Goal: Information Seeking & Learning: Learn about a topic

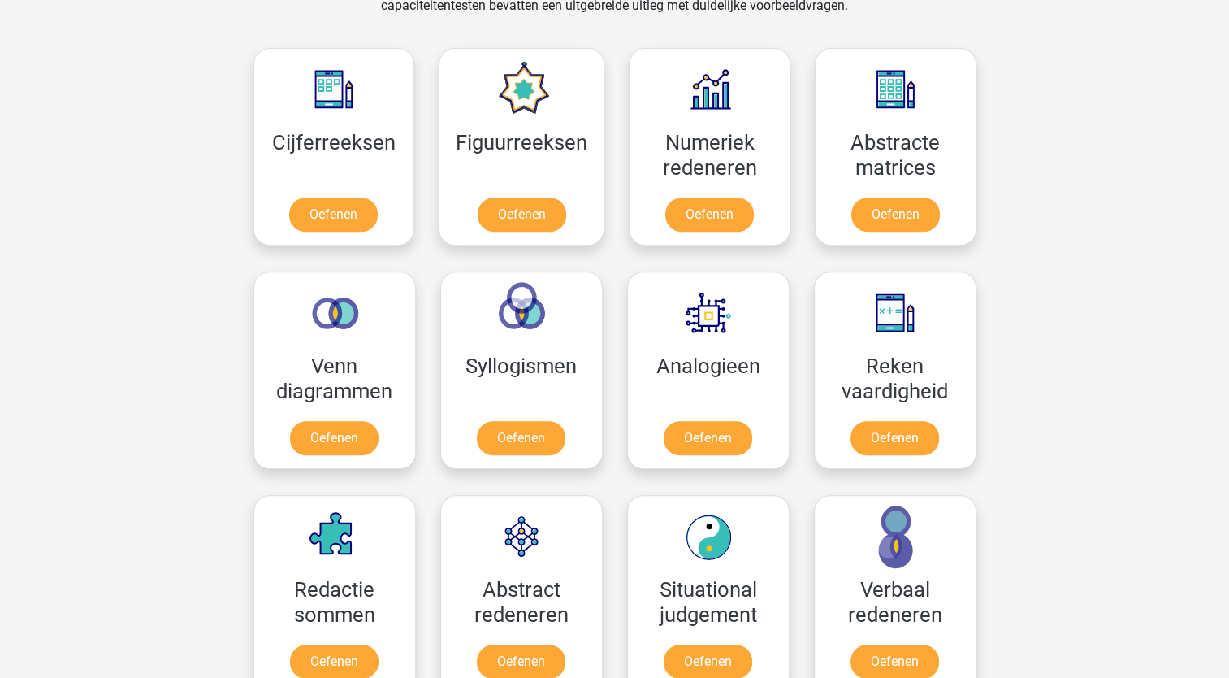
scroll to position [712, 0]
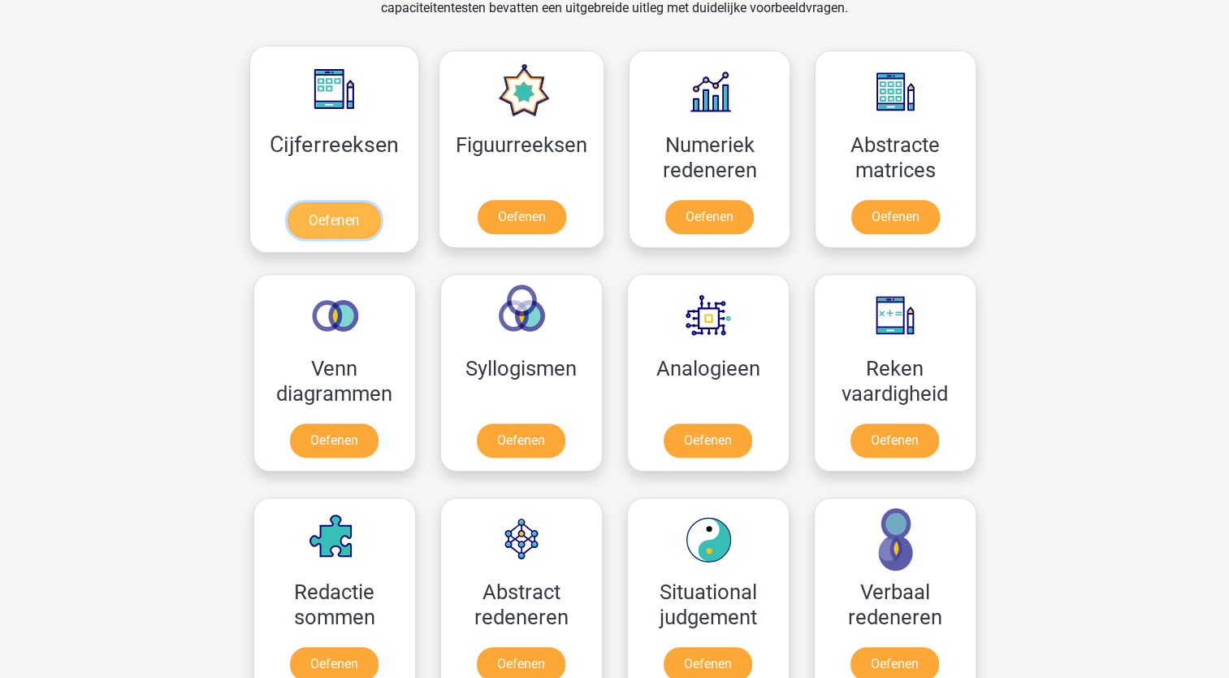
click at [357, 226] on link "Oefenen" at bounding box center [334, 220] width 93 height 36
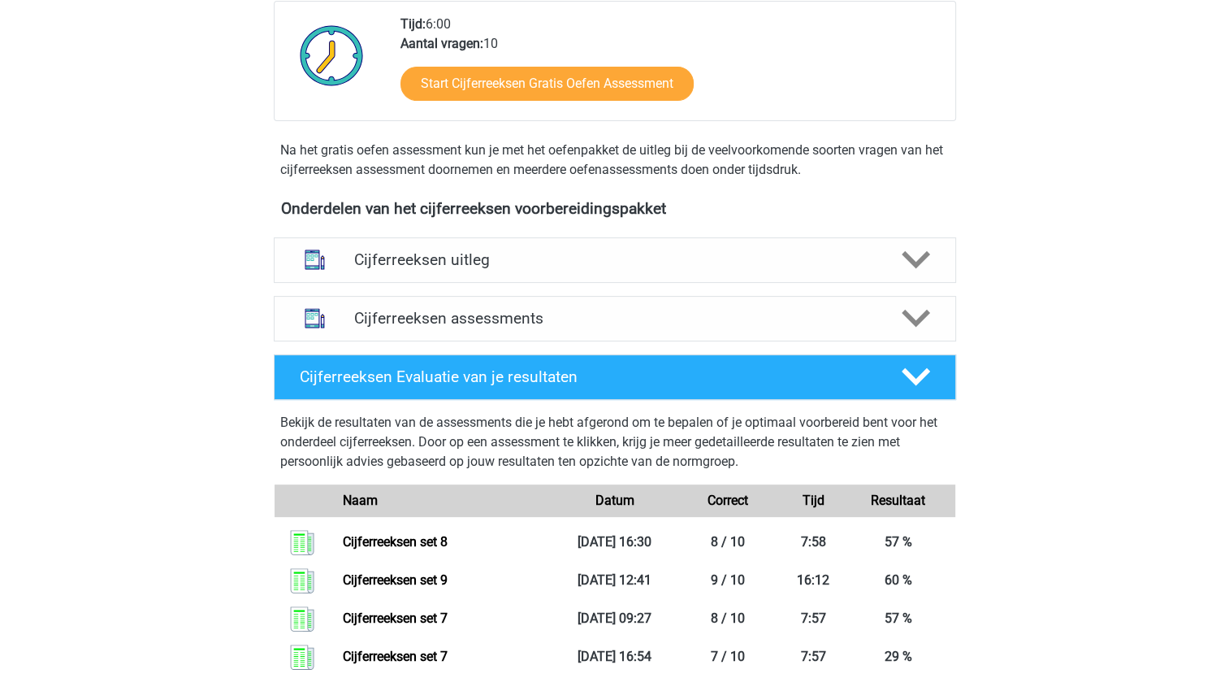
scroll to position [414, 0]
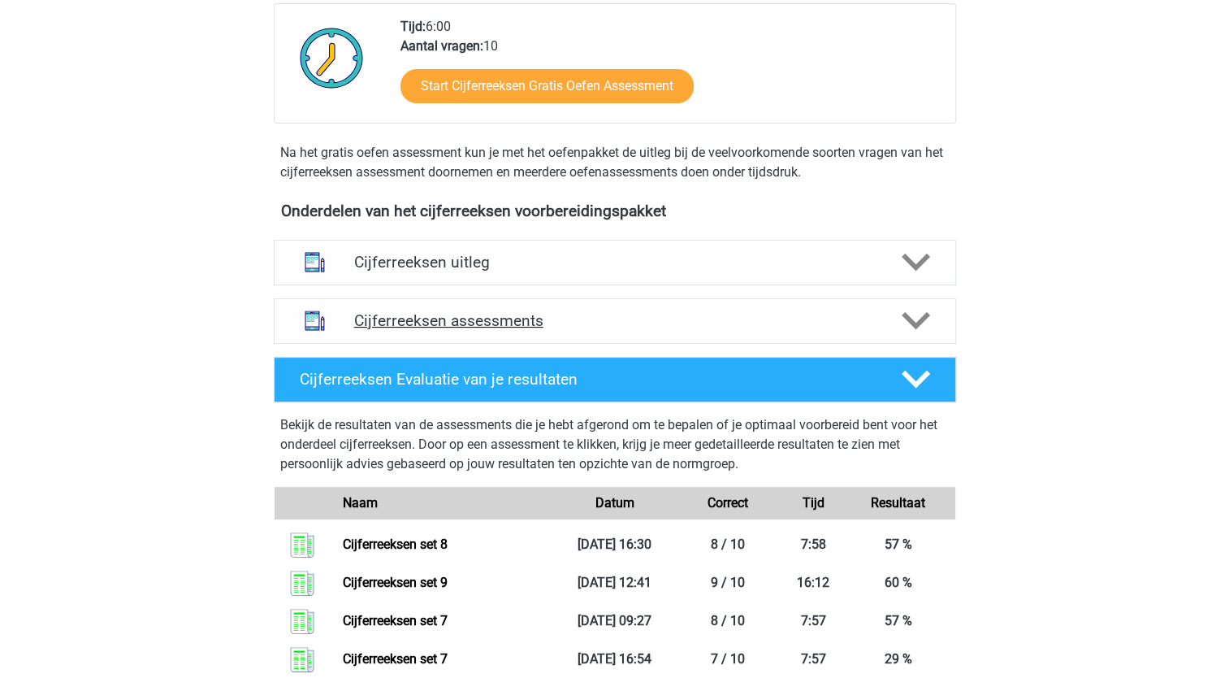
click at [913, 330] on polygon at bounding box center [916, 321] width 28 height 18
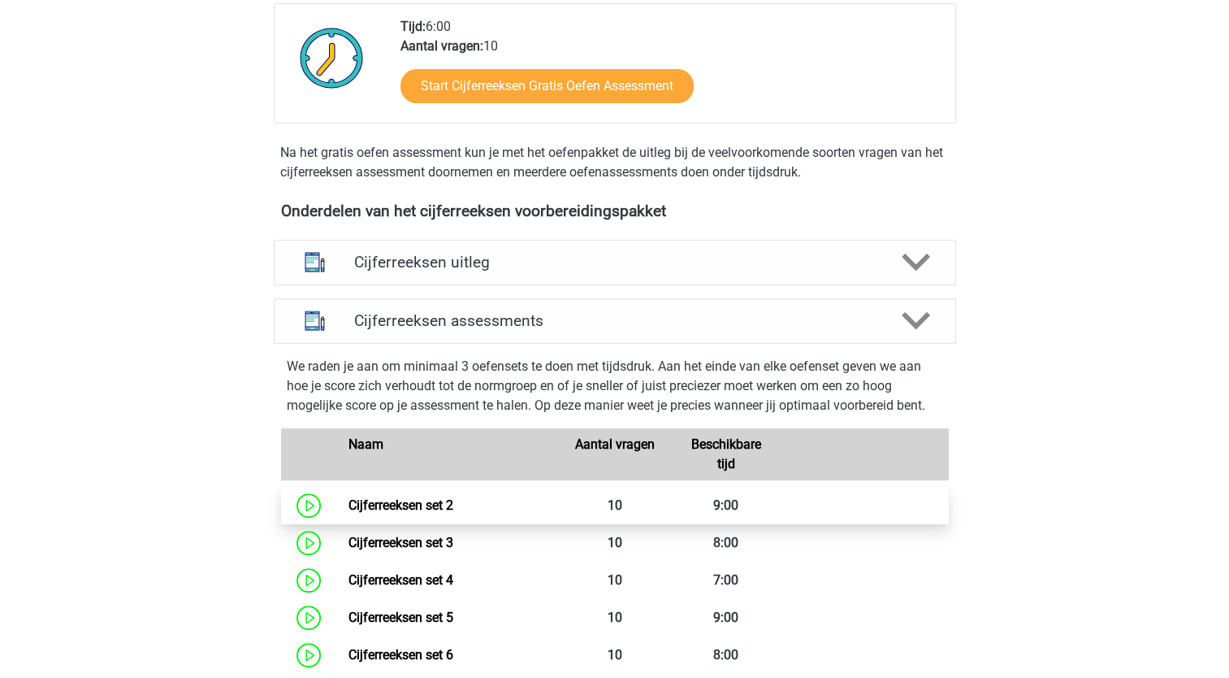
click at [431, 513] on link "Cijferreeksen set 2" at bounding box center [401, 504] width 105 height 15
click at [453, 509] on link "Cijferreeksen set 2" at bounding box center [401, 504] width 105 height 15
click at [380, 513] on link "Cijferreeksen set 2" at bounding box center [401, 504] width 105 height 15
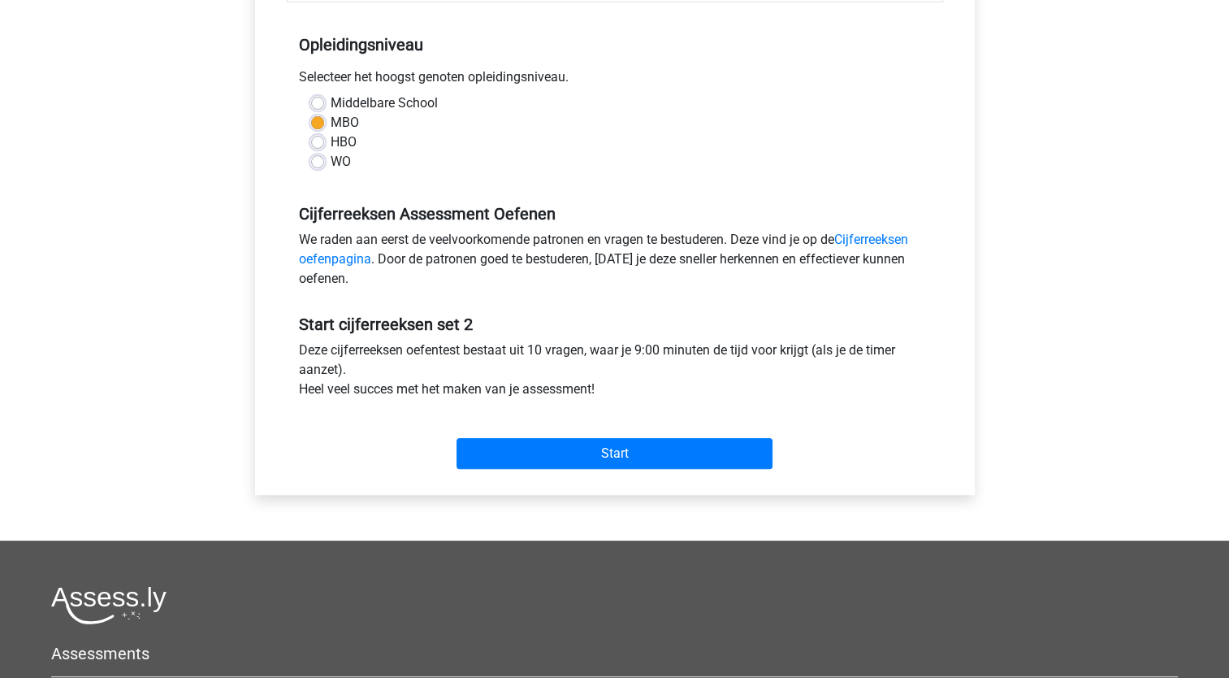
scroll to position [377, 0]
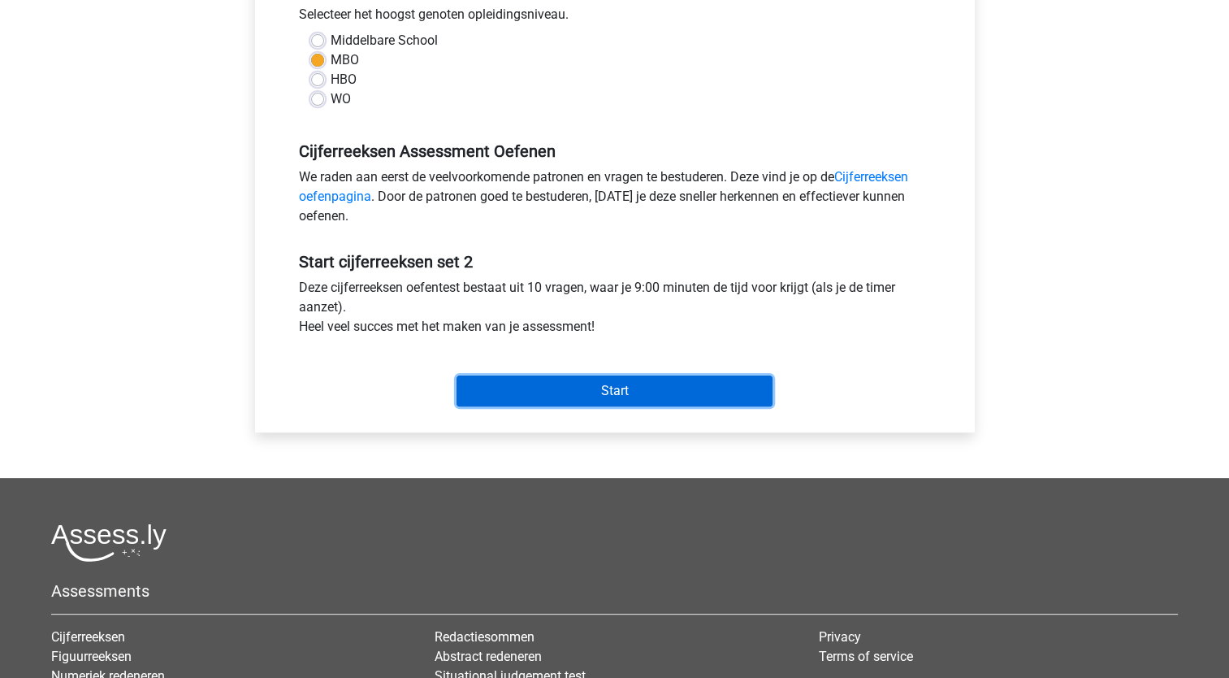
click at [696, 383] on input "Start" at bounding box center [615, 390] width 316 height 31
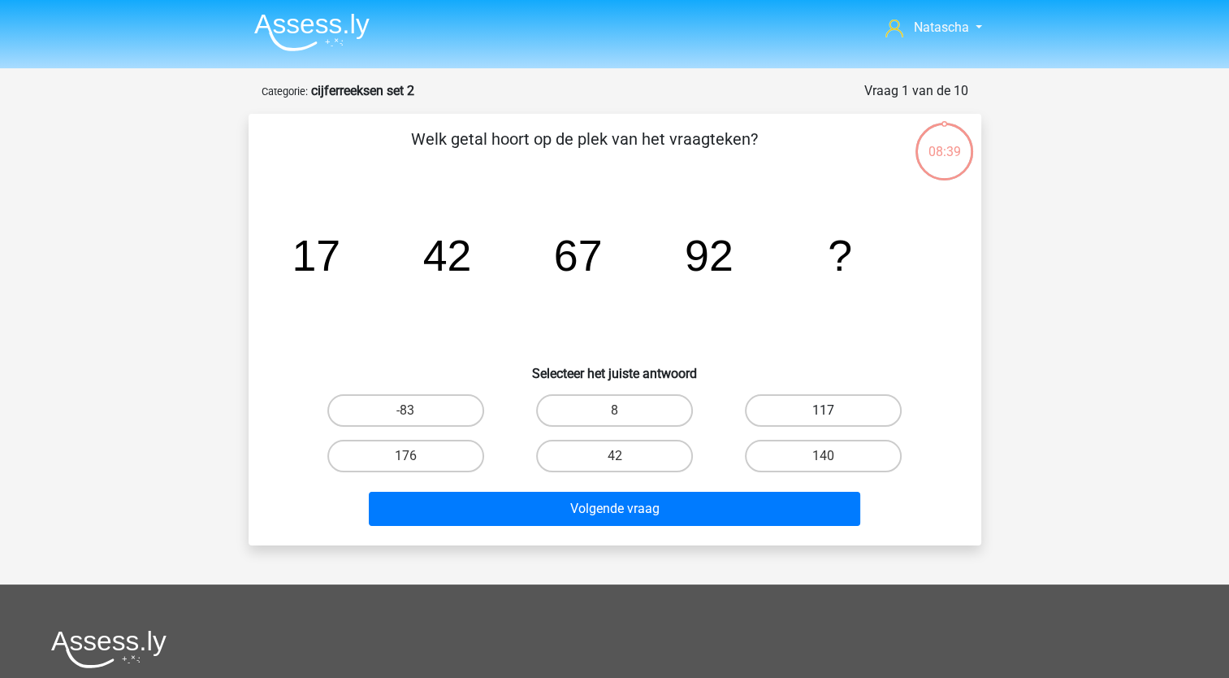
click at [816, 414] on label "117" at bounding box center [823, 410] width 157 height 32
click at [824, 414] on input "117" at bounding box center [829, 415] width 11 height 11
radio input "true"
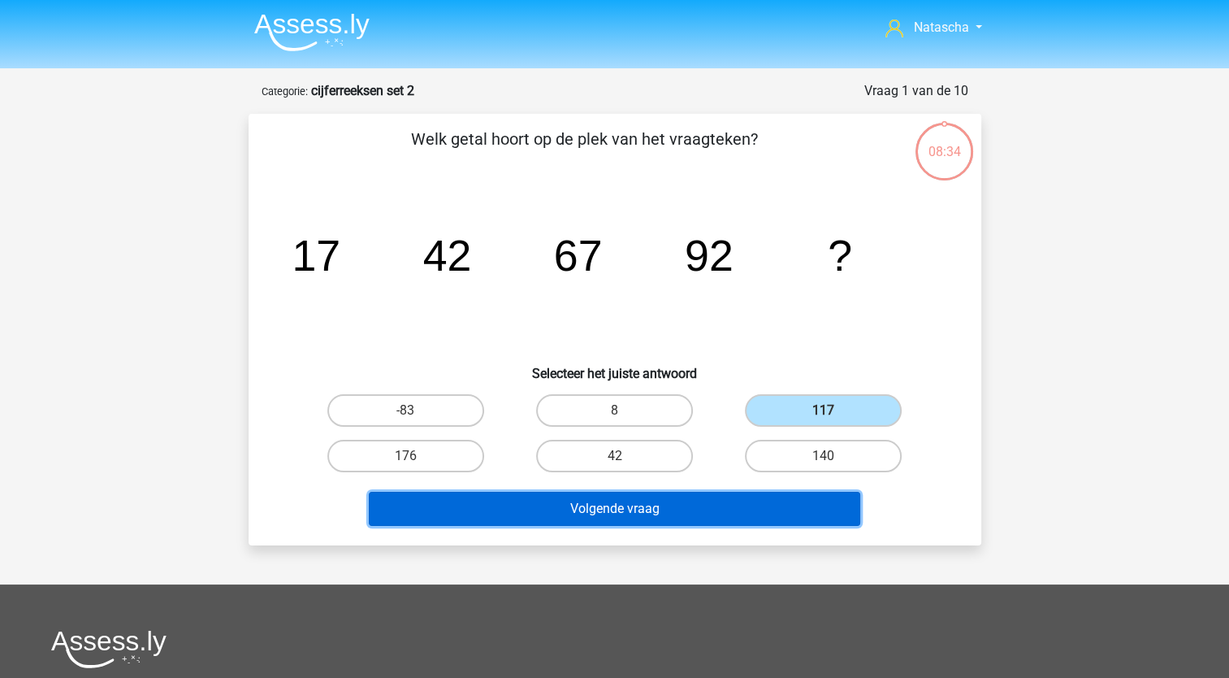
click at [661, 510] on button "Volgende vraag" at bounding box center [615, 509] width 492 height 34
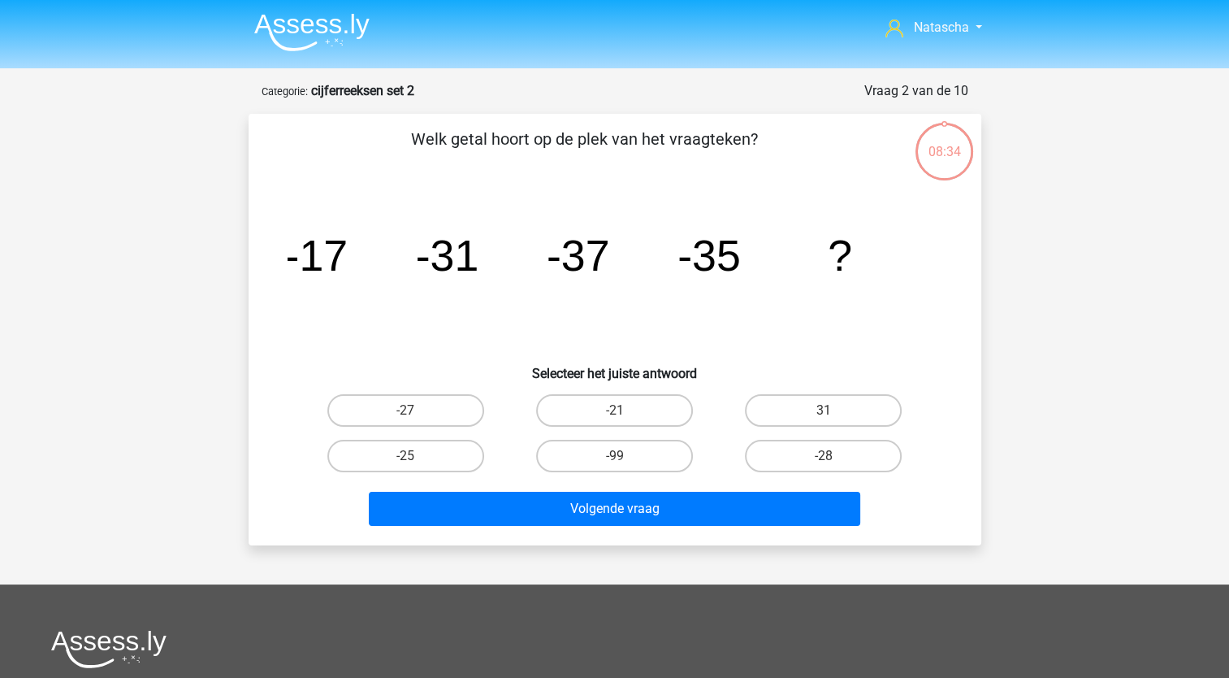
scroll to position [81, 0]
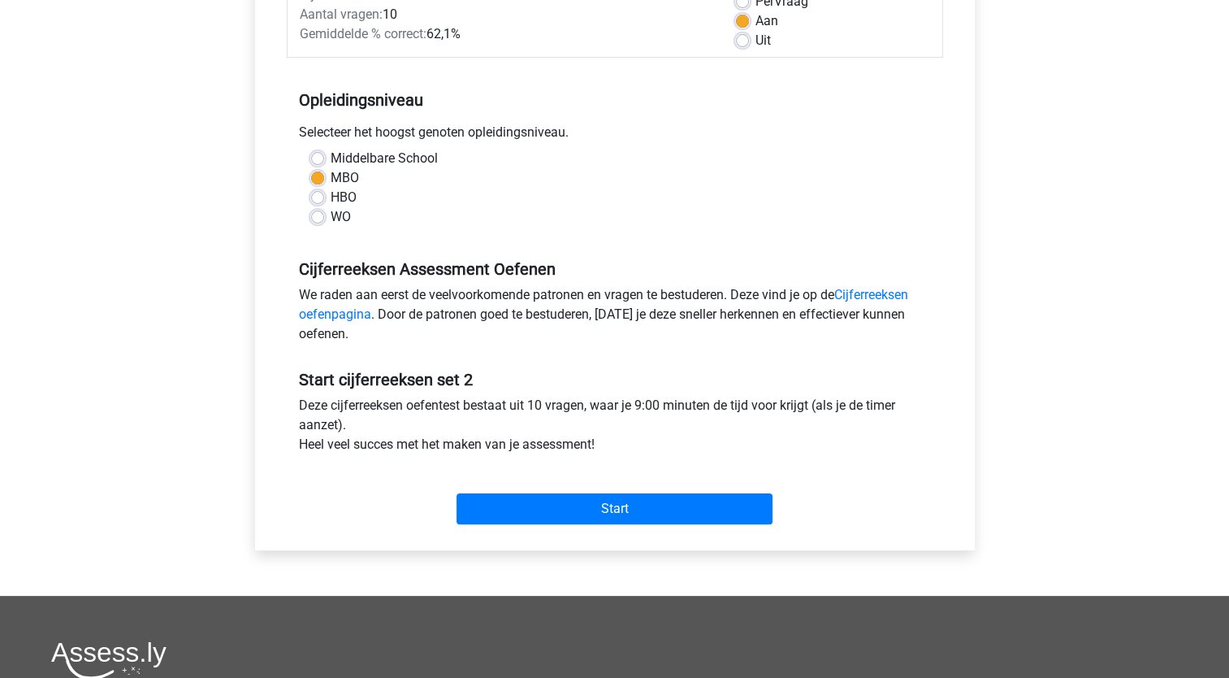
scroll to position [260, 0]
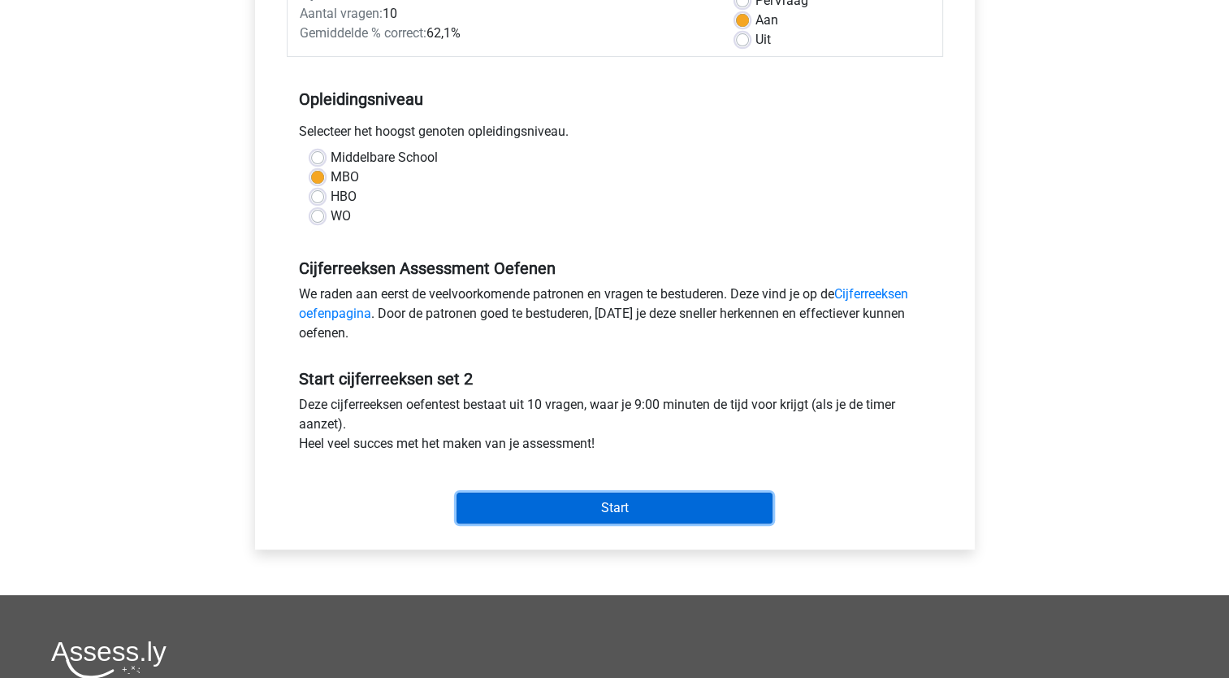
click at [713, 496] on input "Start" at bounding box center [615, 507] width 316 height 31
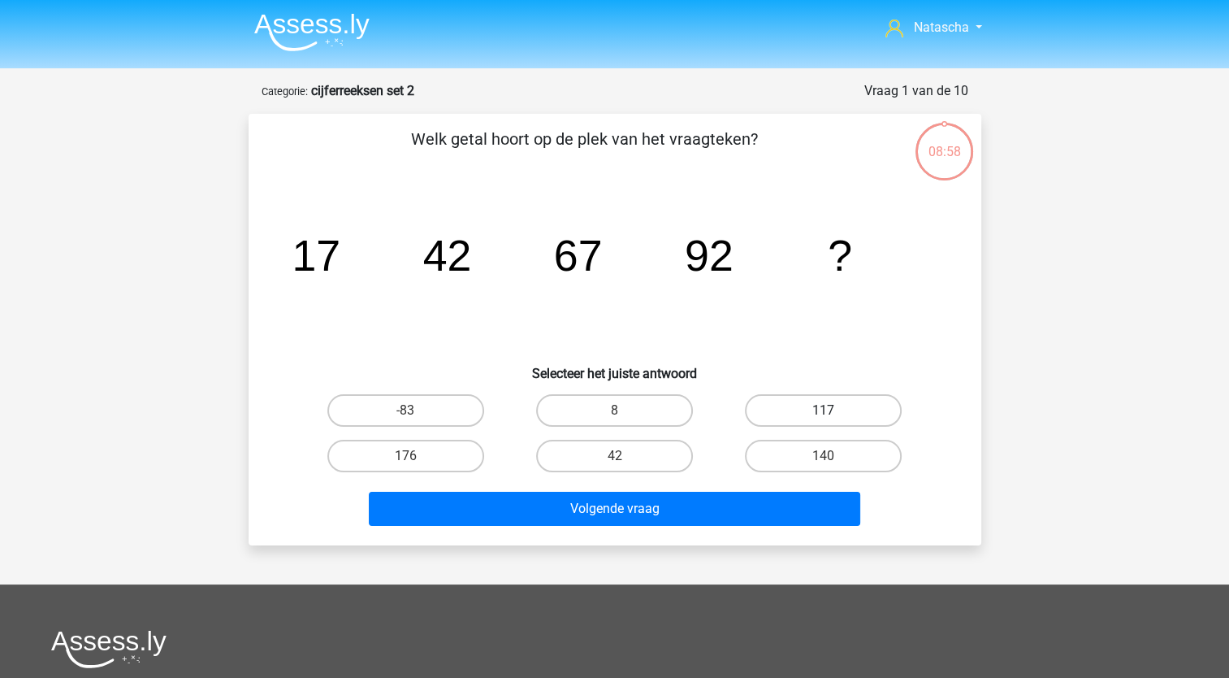
click at [821, 414] on label "117" at bounding box center [823, 410] width 157 height 32
click at [824, 414] on input "117" at bounding box center [829, 415] width 11 height 11
radio input "true"
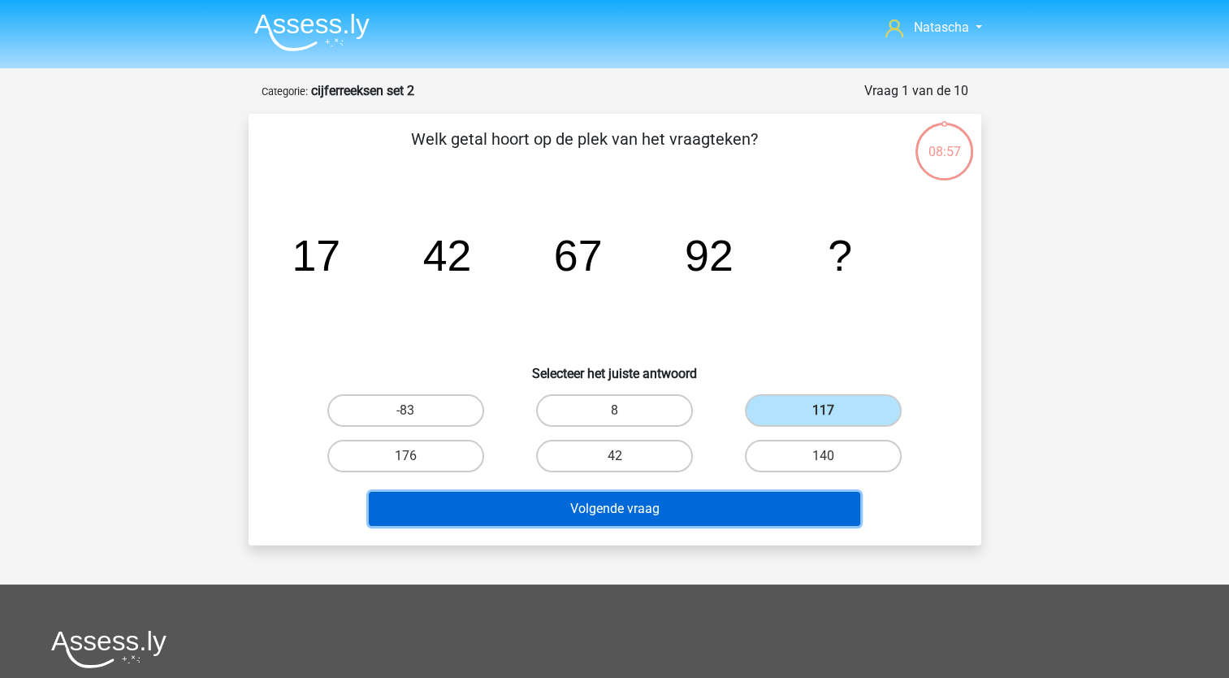
drag, startPoint x: 668, startPoint y: 511, endPoint x: 683, endPoint y: 496, distance: 21.8
click at [683, 496] on button "Volgende vraag" at bounding box center [615, 509] width 492 height 34
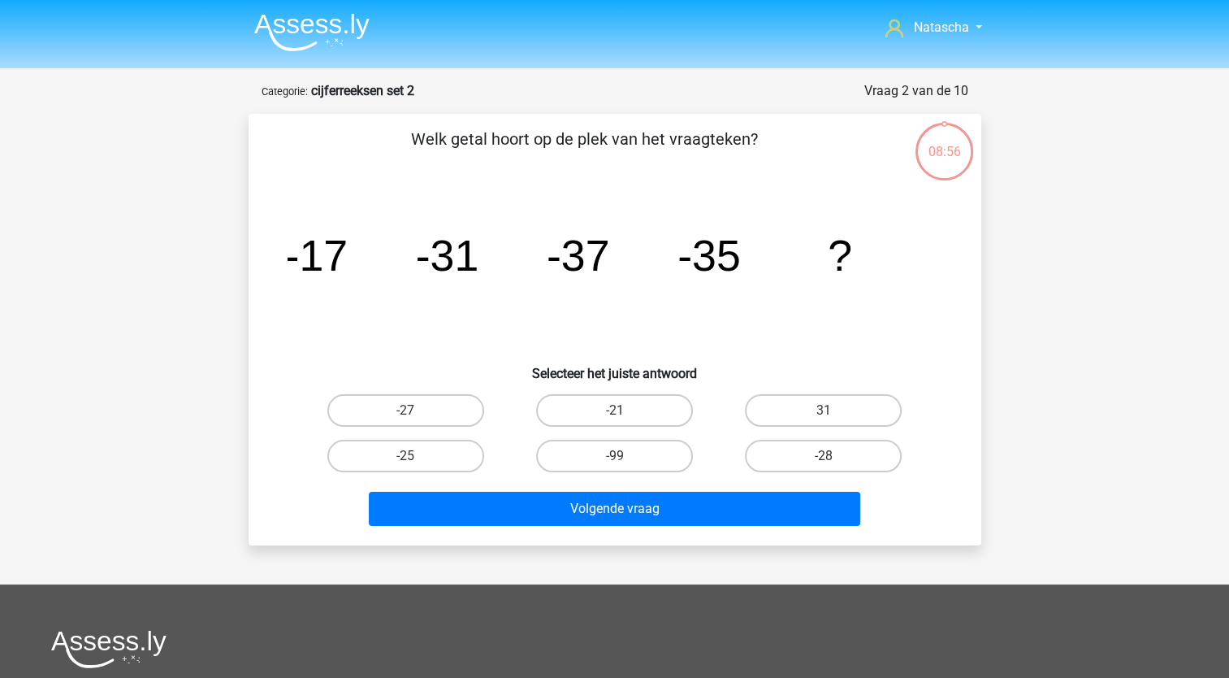
scroll to position [81, 0]
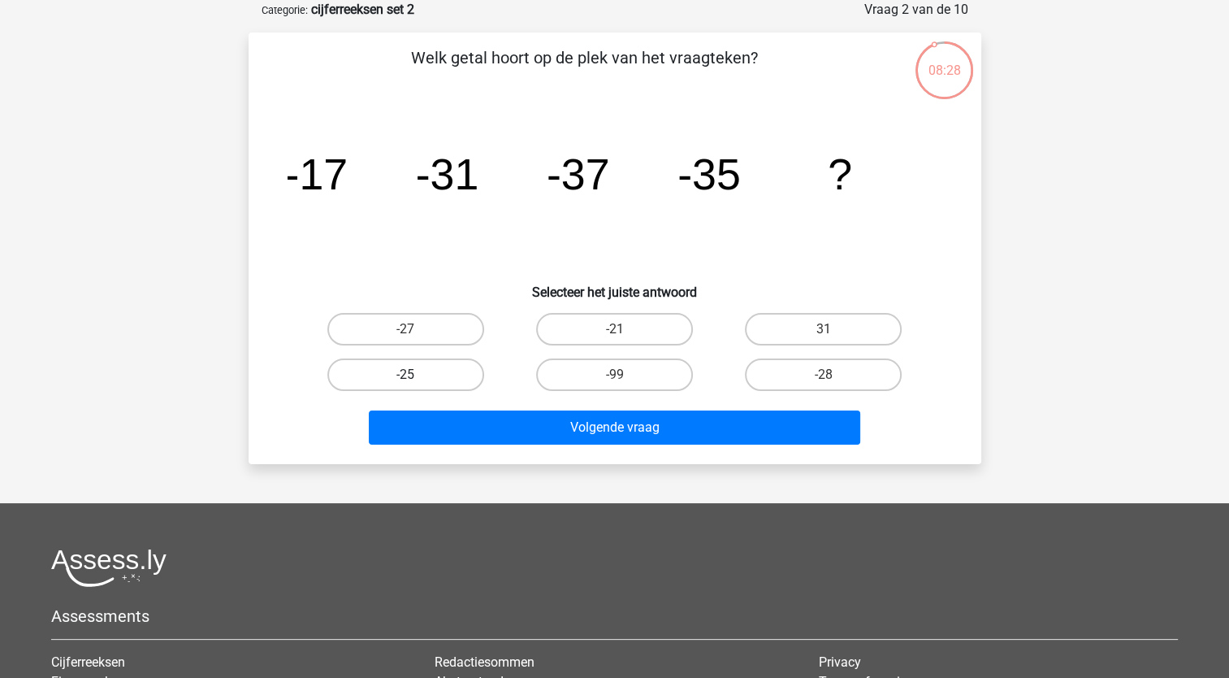
click at [435, 375] on label "-25" at bounding box center [405, 374] width 157 height 32
click at [416, 375] on input "-25" at bounding box center [410, 380] width 11 height 11
radio input "true"
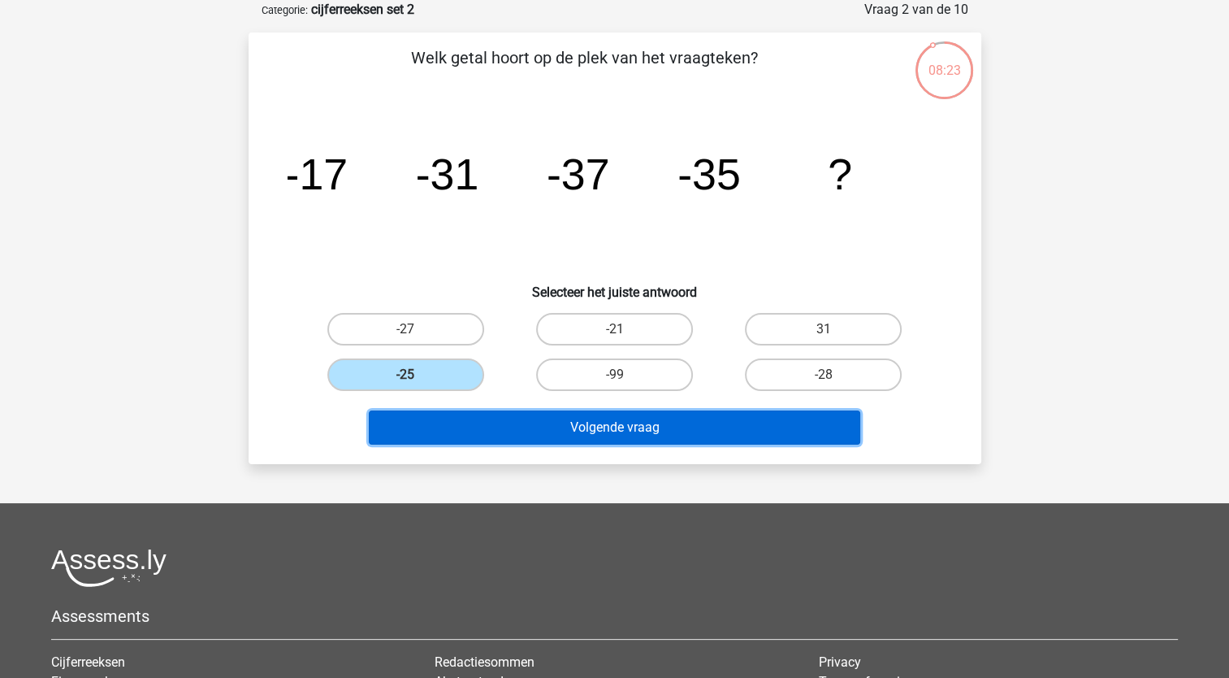
click at [461, 424] on button "Volgende vraag" at bounding box center [615, 427] width 492 height 34
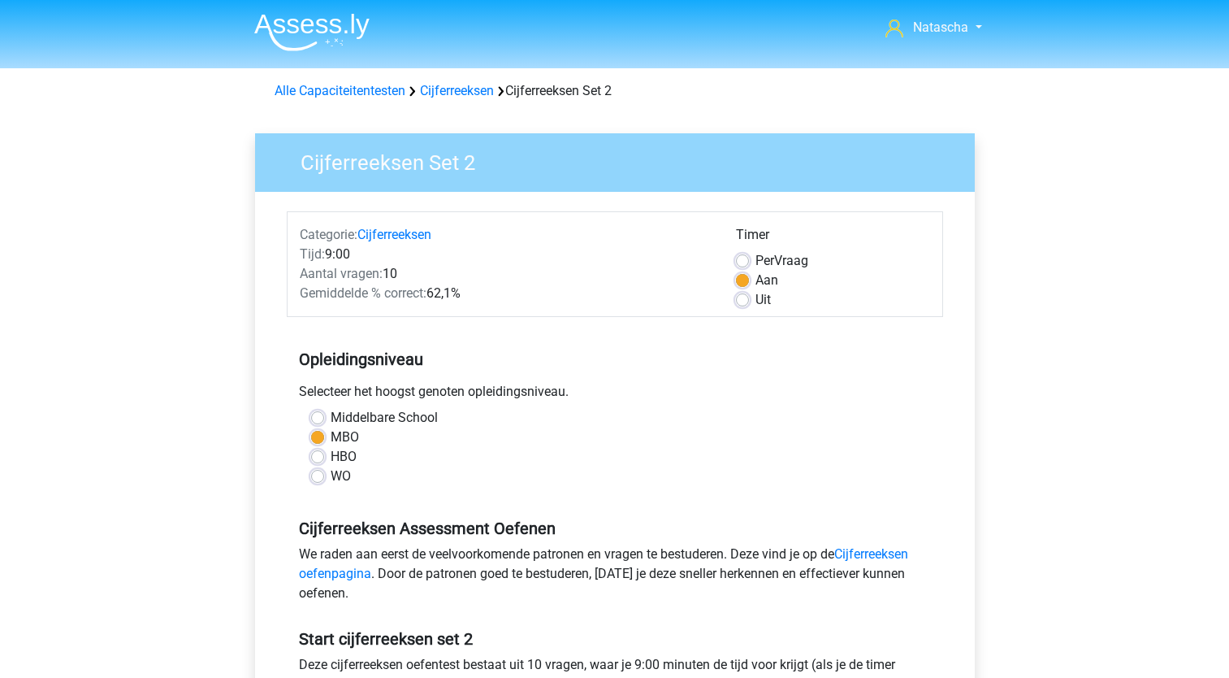
scroll to position [507, 0]
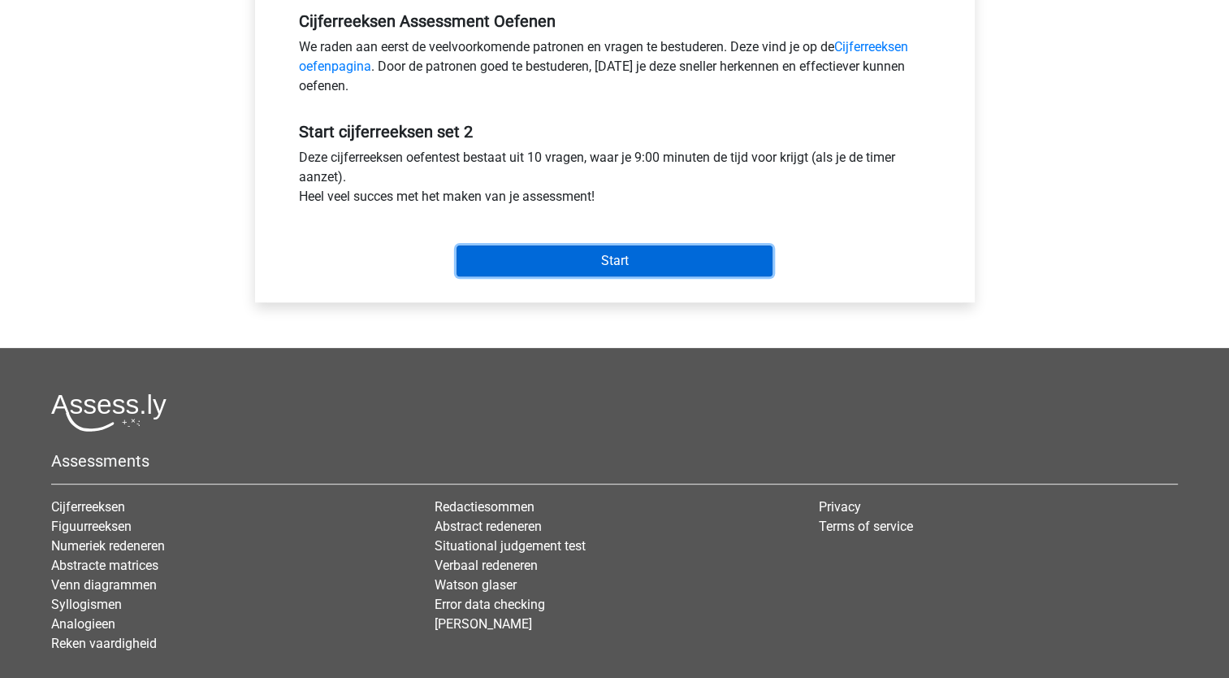
click at [562, 265] on input "Start" at bounding box center [615, 260] width 316 height 31
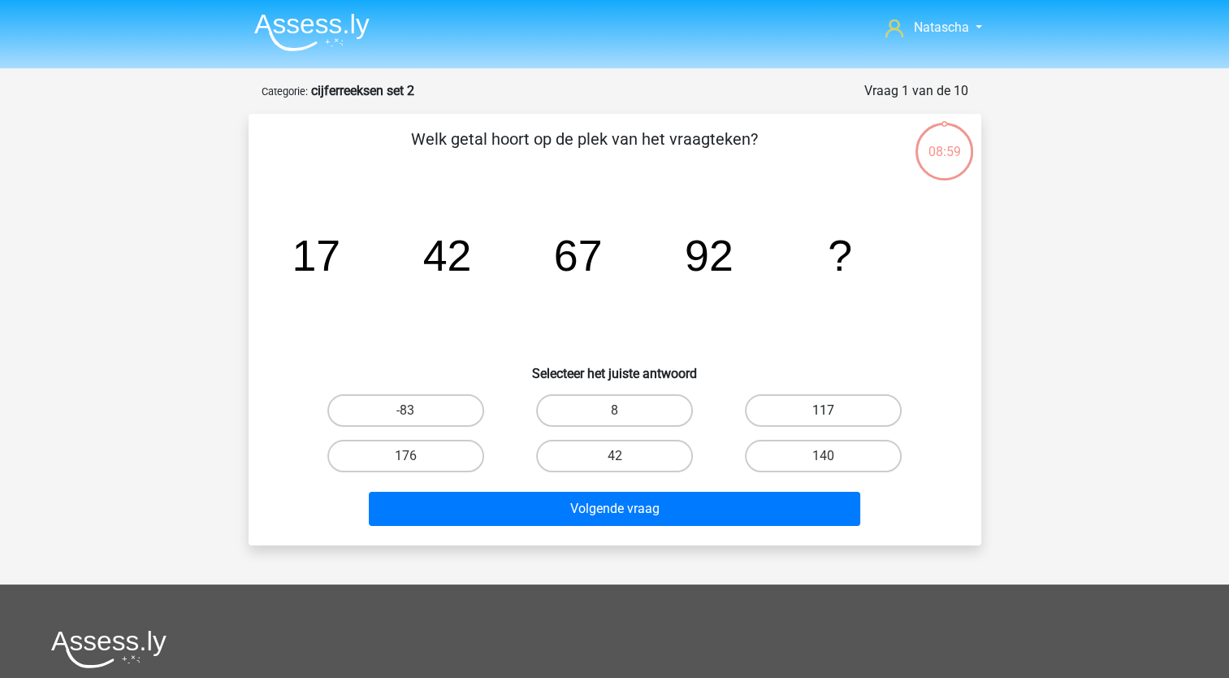
click at [827, 405] on label "117" at bounding box center [823, 410] width 157 height 32
click at [827, 410] on input "117" at bounding box center [829, 415] width 11 height 11
radio input "true"
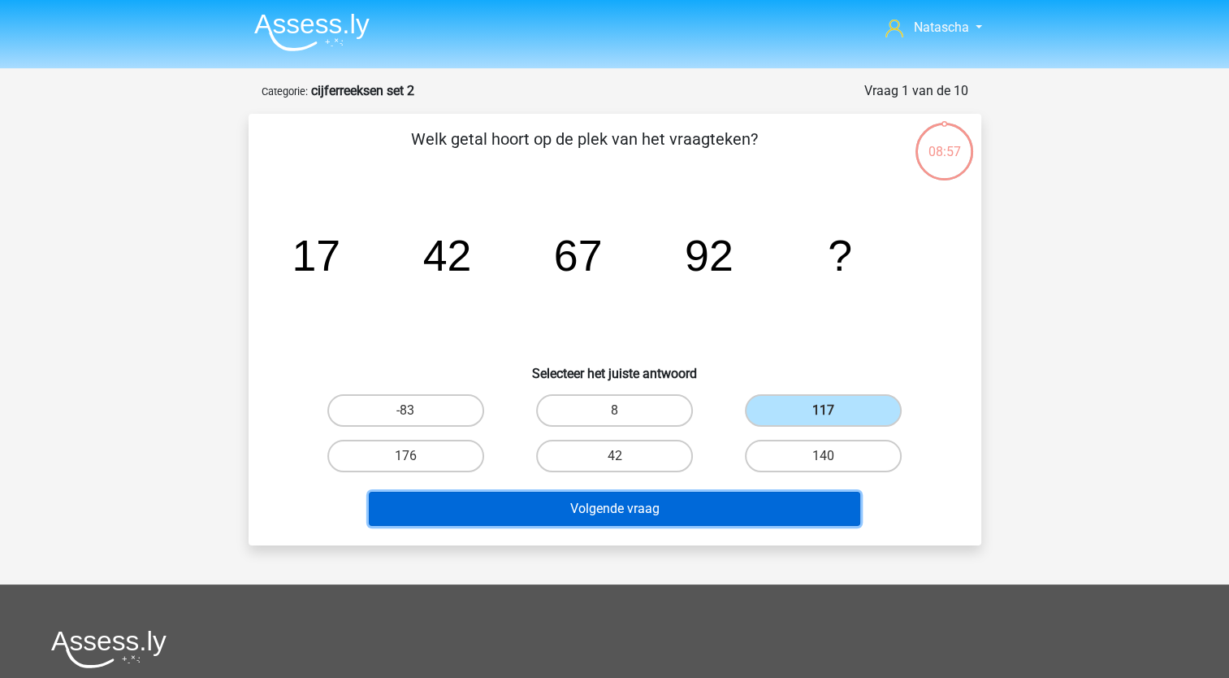
click at [576, 497] on button "Volgende vraag" at bounding box center [615, 509] width 492 height 34
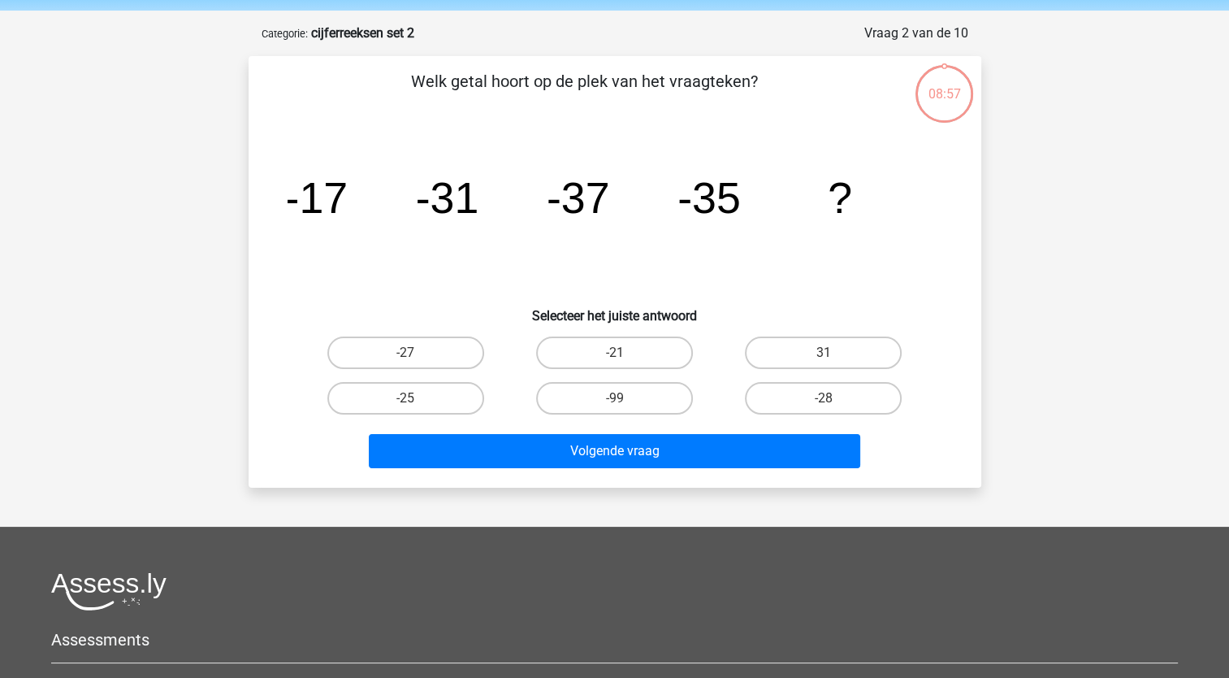
scroll to position [81, 0]
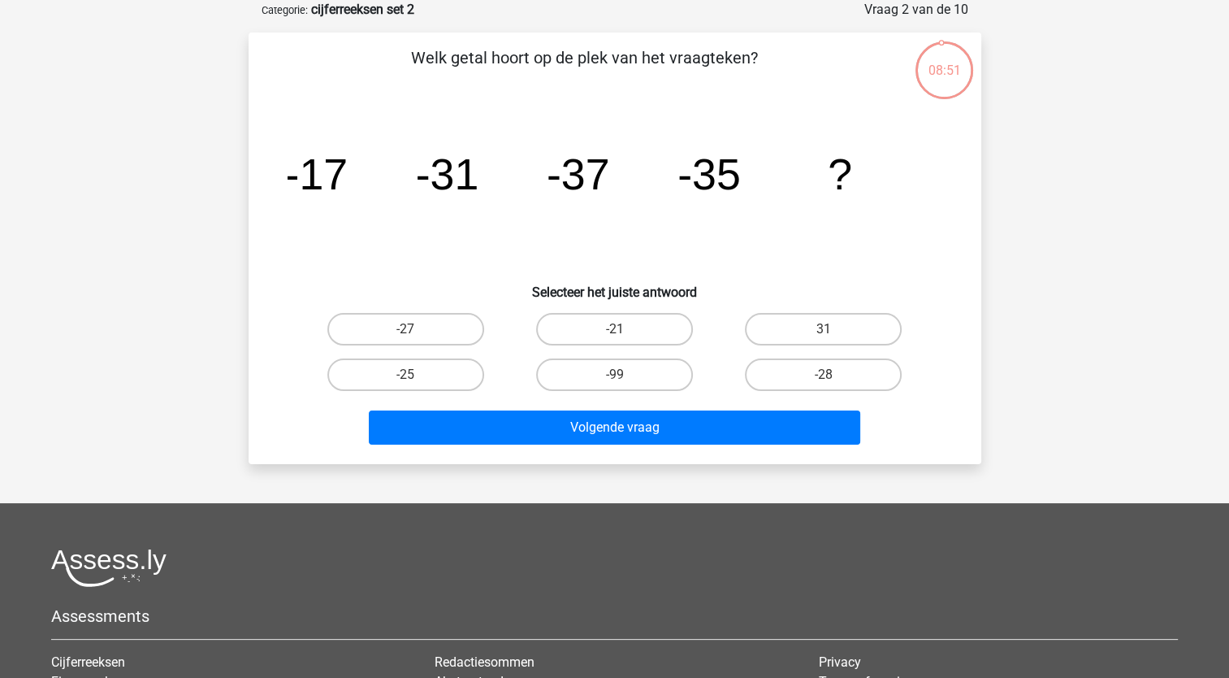
click at [406, 377] on input "-25" at bounding box center [410, 380] width 11 height 11
radio input "true"
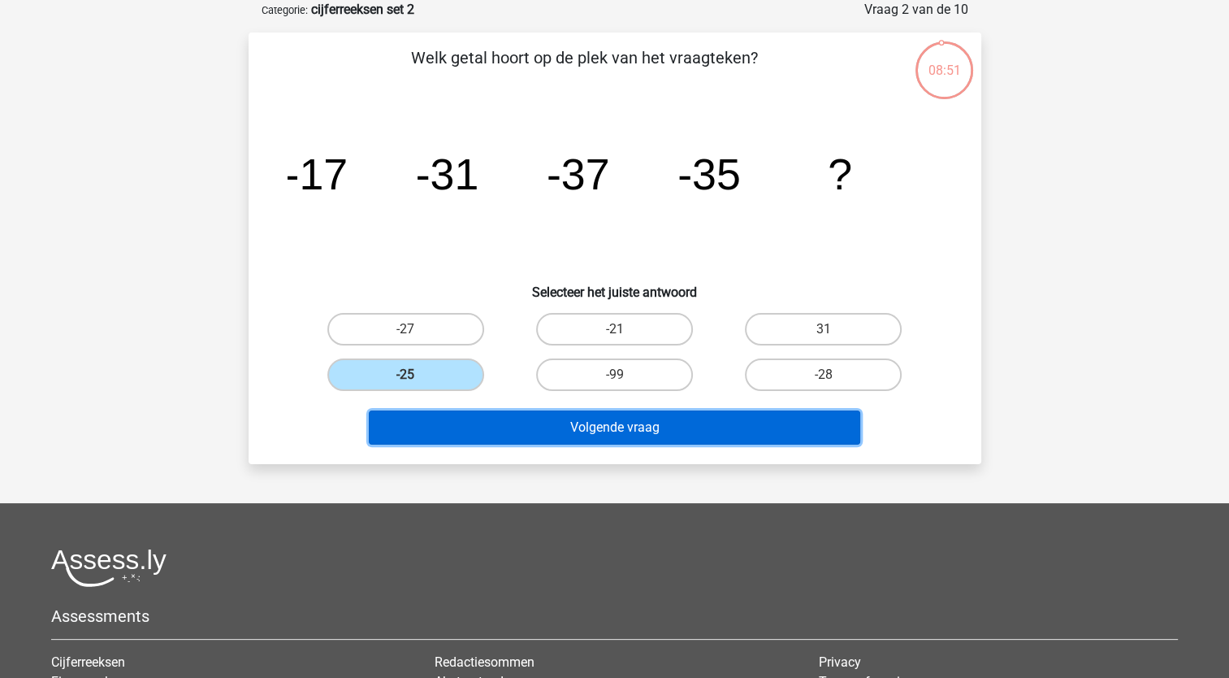
click at [432, 431] on button "Volgende vraag" at bounding box center [615, 427] width 492 height 34
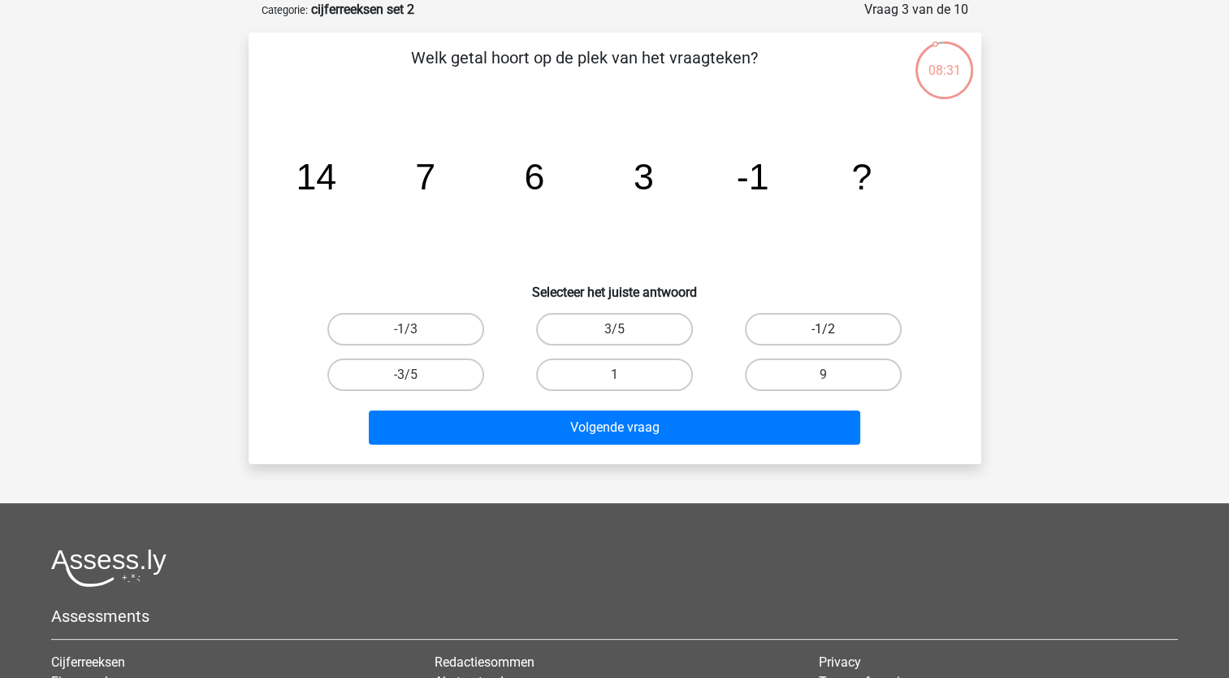
click at [820, 323] on label "-1/2" at bounding box center [823, 329] width 157 height 32
click at [824, 329] on input "-1/2" at bounding box center [829, 334] width 11 height 11
radio input "true"
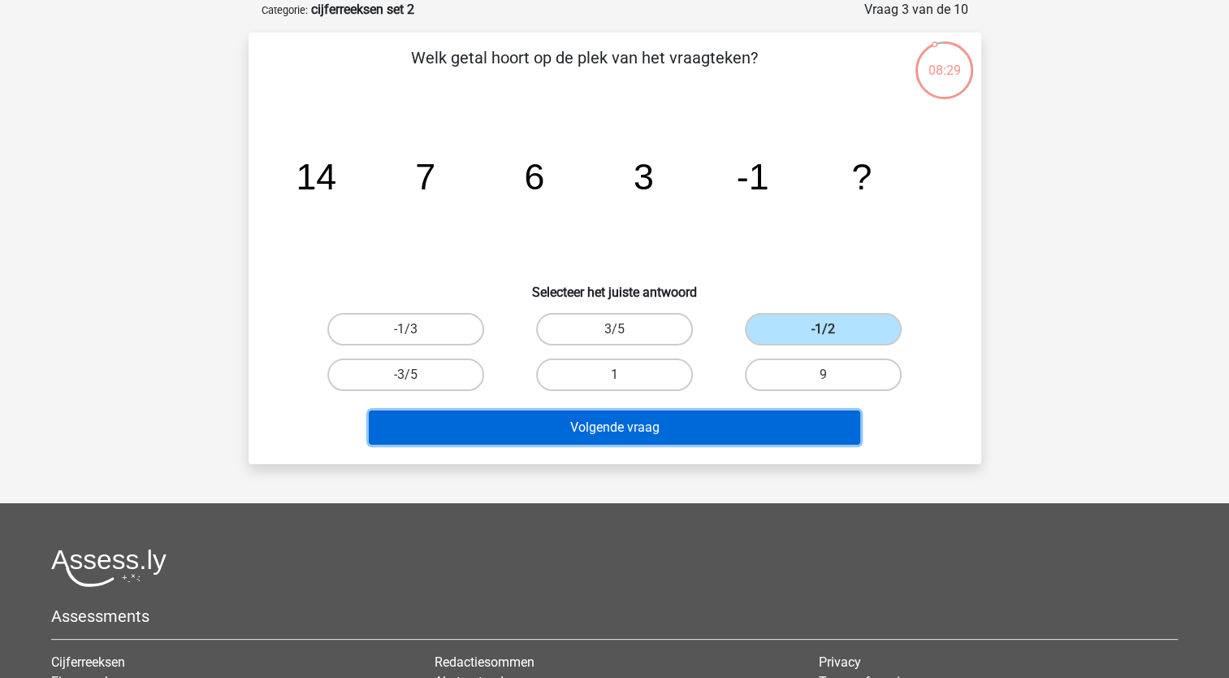
click at [674, 418] on button "Volgende vraag" at bounding box center [615, 427] width 492 height 34
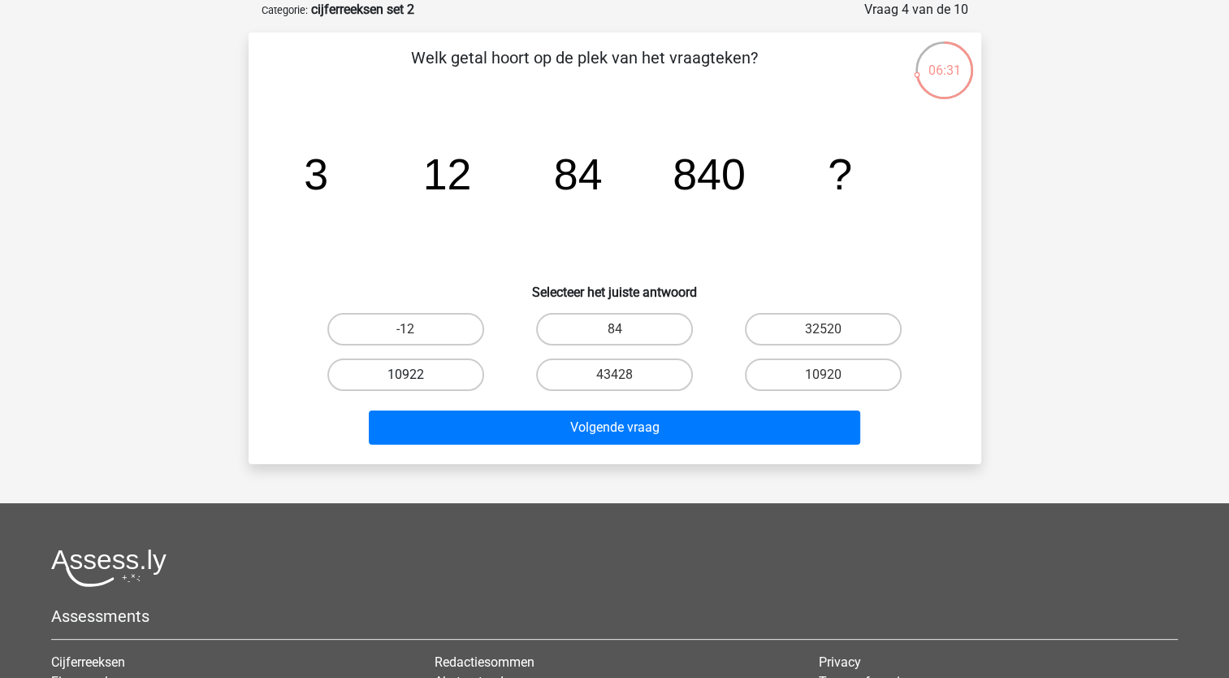
click at [413, 370] on label "10922" at bounding box center [405, 374] width 157 height 32
click at [413, 375] on input "10922" at bounding box center [410, 380] width 11 height 11
radio input "true"
click at [786, 373] on label "10920" at bounding box center [823, 374] width 157 height 32
click at [824, 375] on input "10920" at bounding box center [829, 380] width 11 height 11
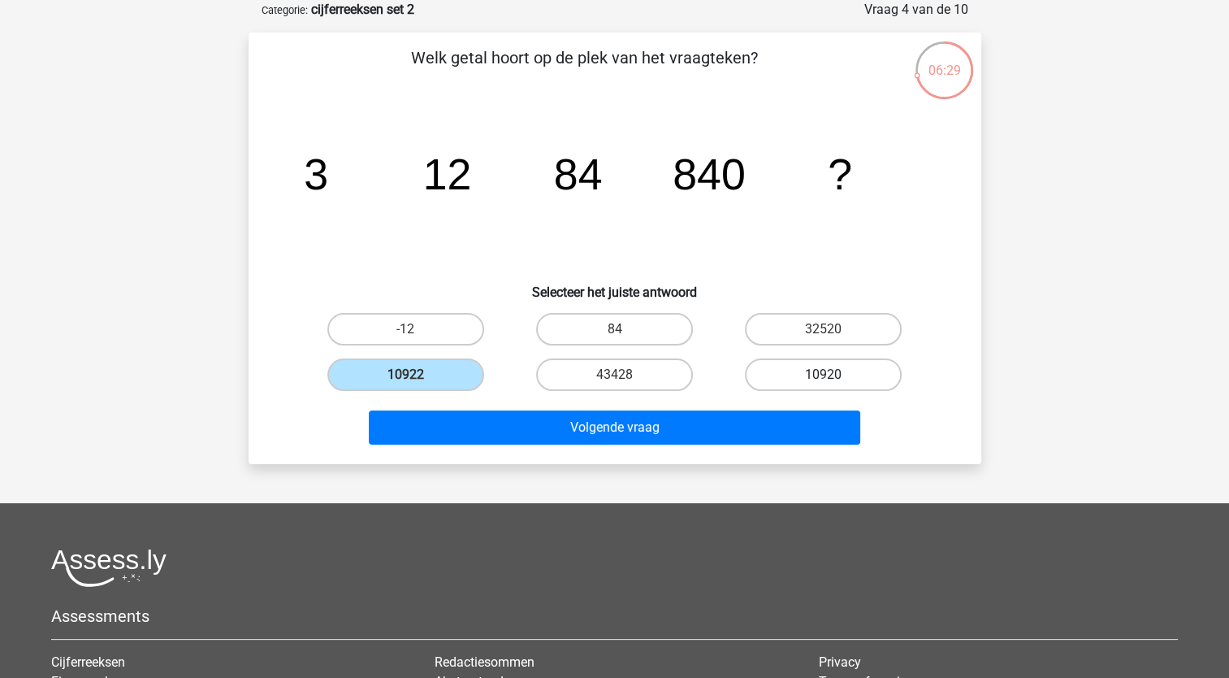
radio input "true"
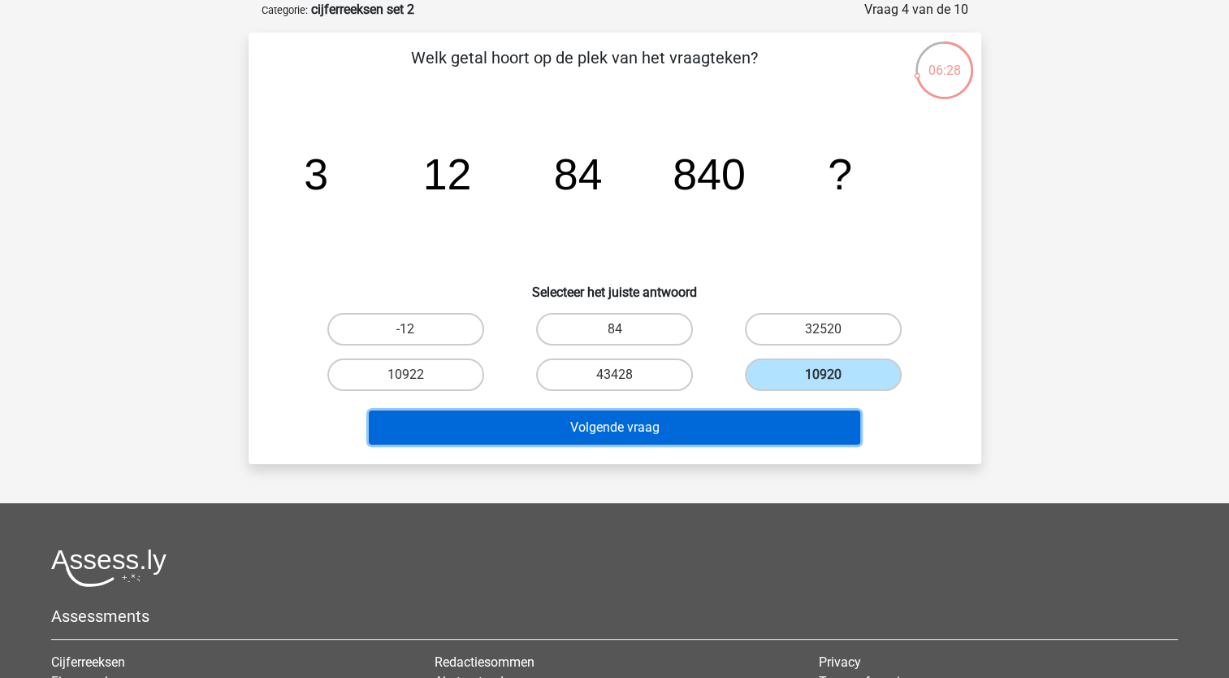
click at [665, 426] on button "Volgende vraag" at bounding box center [615, 427] width 492 height 34
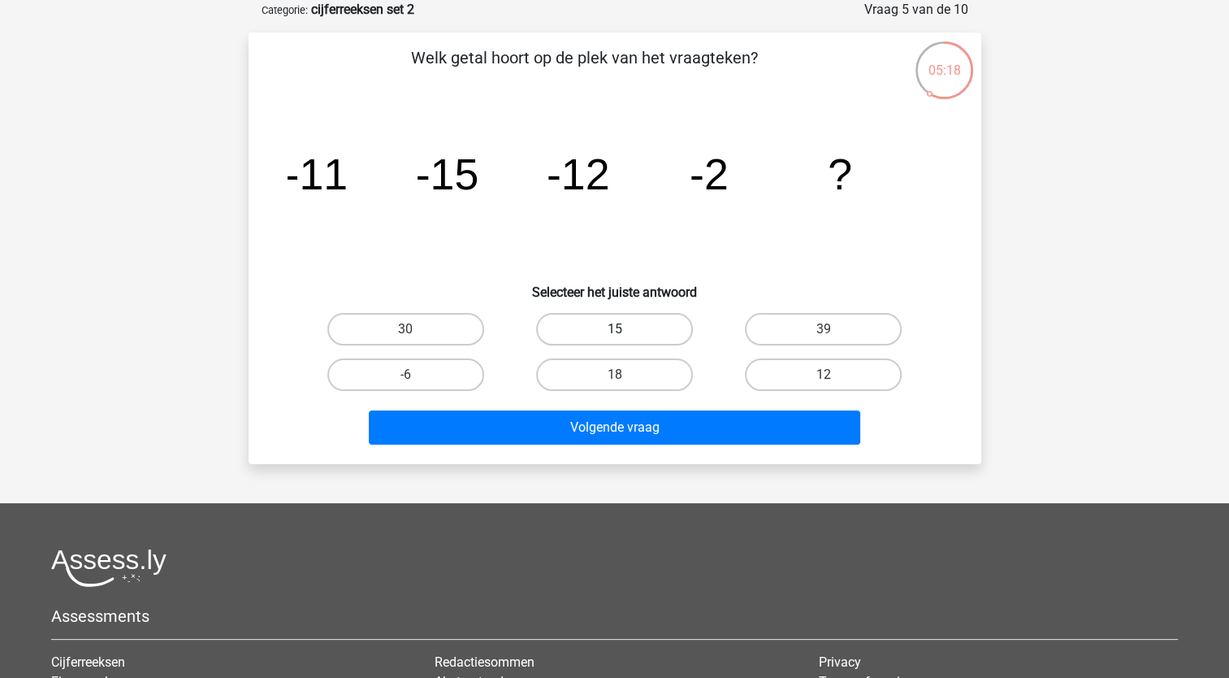
click at [634, 333] on label "15" at bounding box center [614, 329] width 157 height 32
click at [625, 333] on input "15" at bounding box center [619, 334] width 11 height 11
radio input "true"
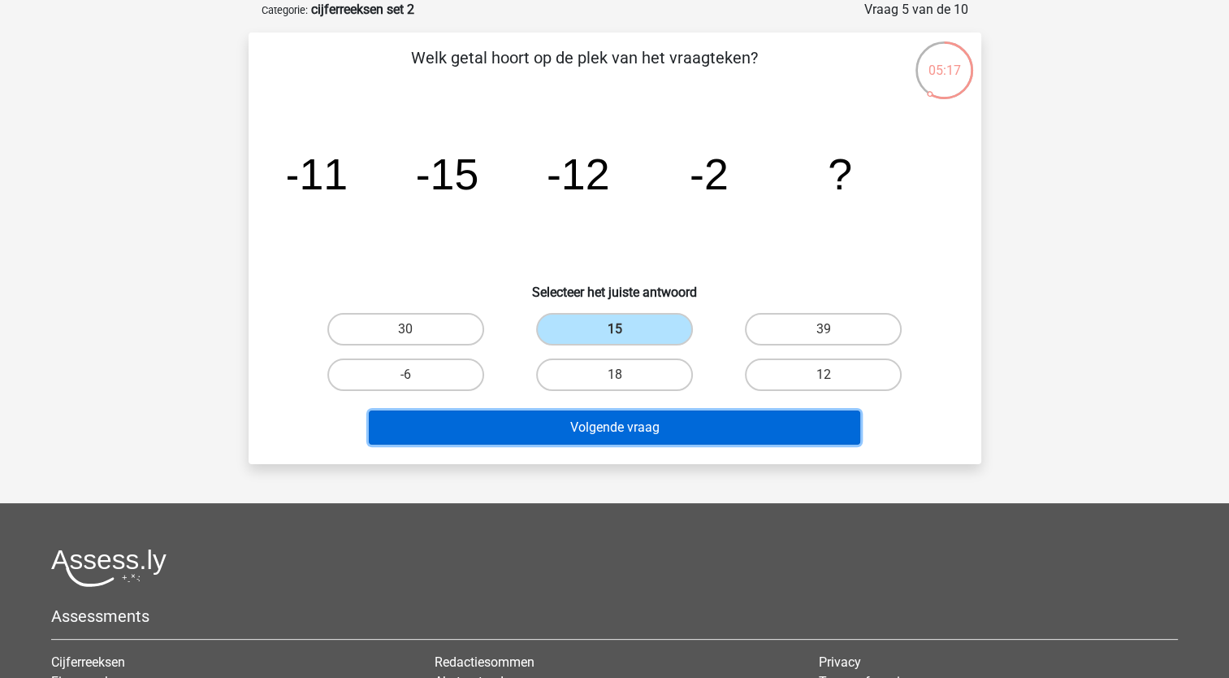
click at [624, 424] on button "Volgende vraag" at bounding box center [615, 427] width 492 height 34
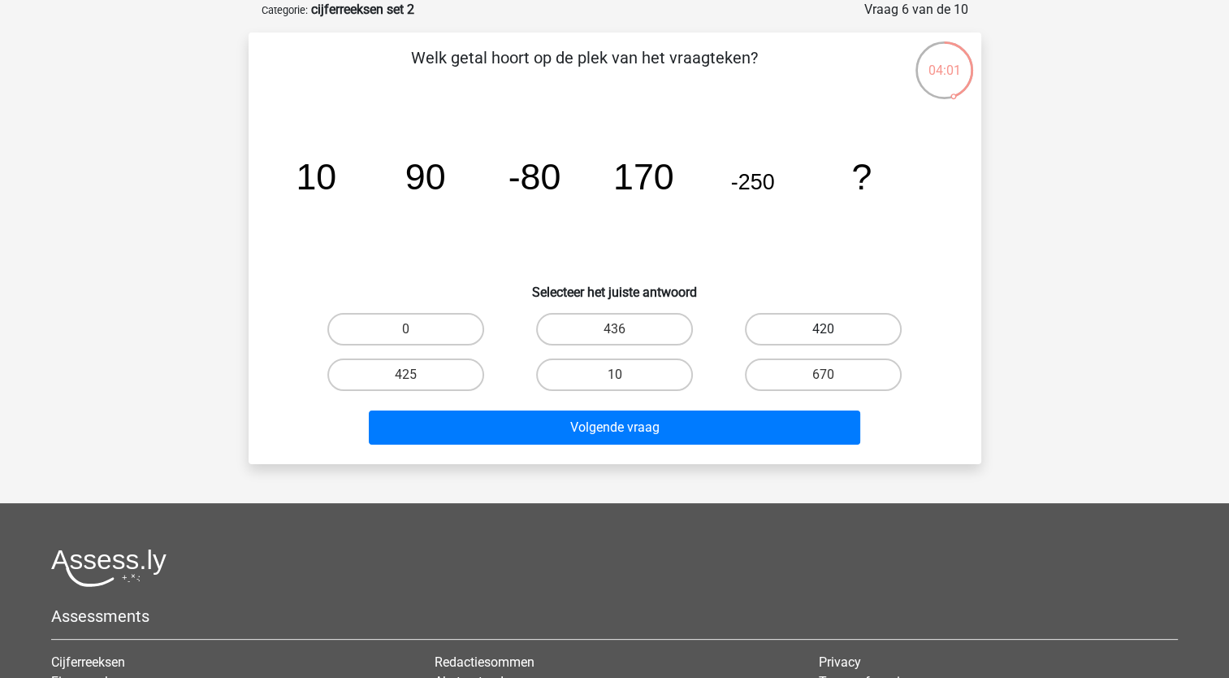
click at [777, 330] on label "420" at bounding box center [823, 329] width 157 height 32
click at [824, 330] on input "420" at bounding box center [829, 334] width 11 height 11
radio input "true"
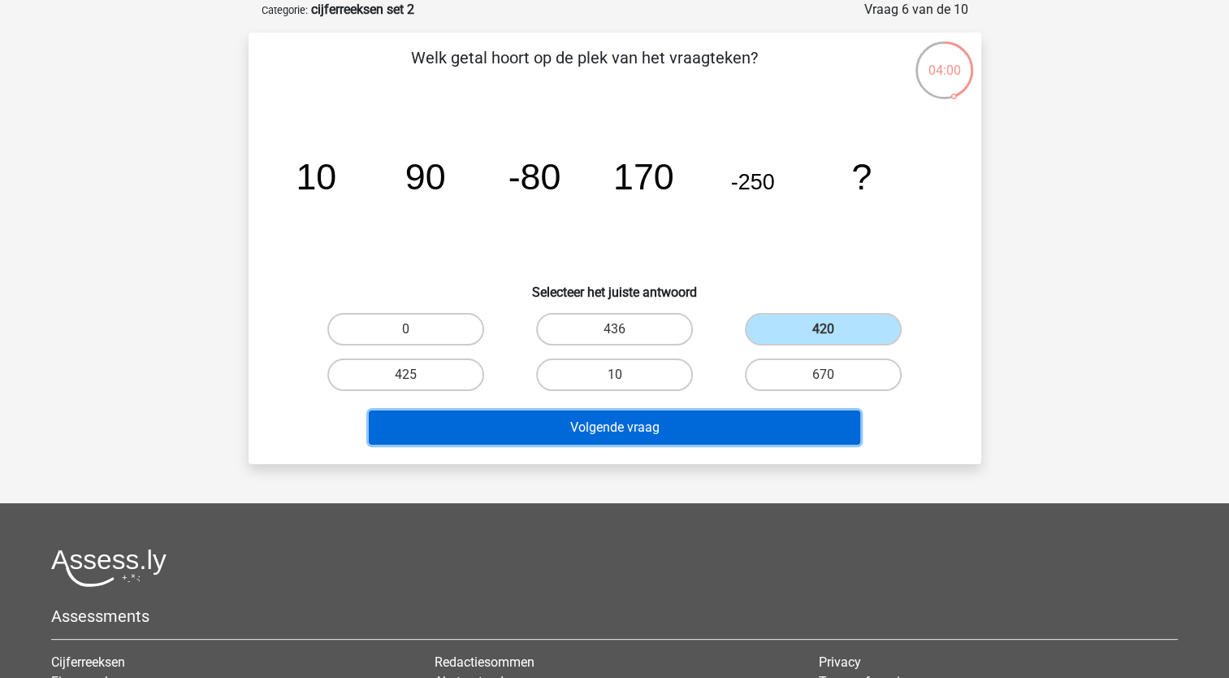
click at [708, 418] on button "Volgende vraag" at bounding box center [615, 427] width 492 height 34
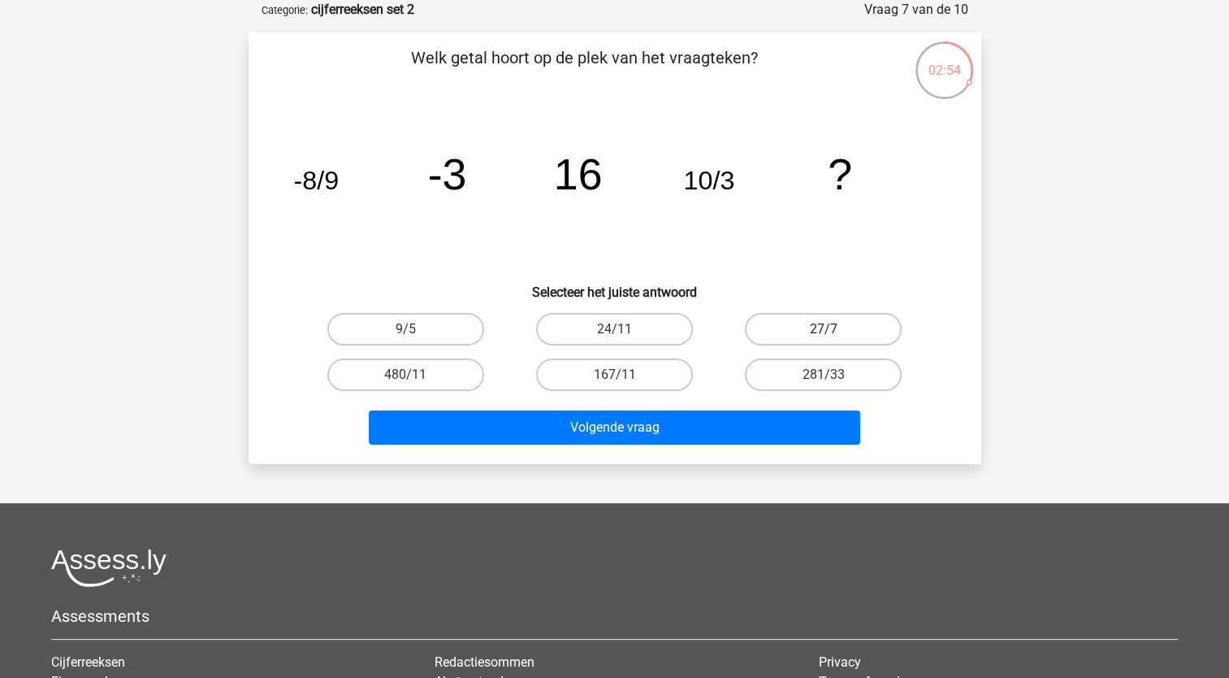
click at [864, 327] on label "27/7" at bounding box center [823, 329] width 157 height 32
click at [834, 329] on input "27/7" at bounding box center [829, 334] width 11 height 11
radio input "true"
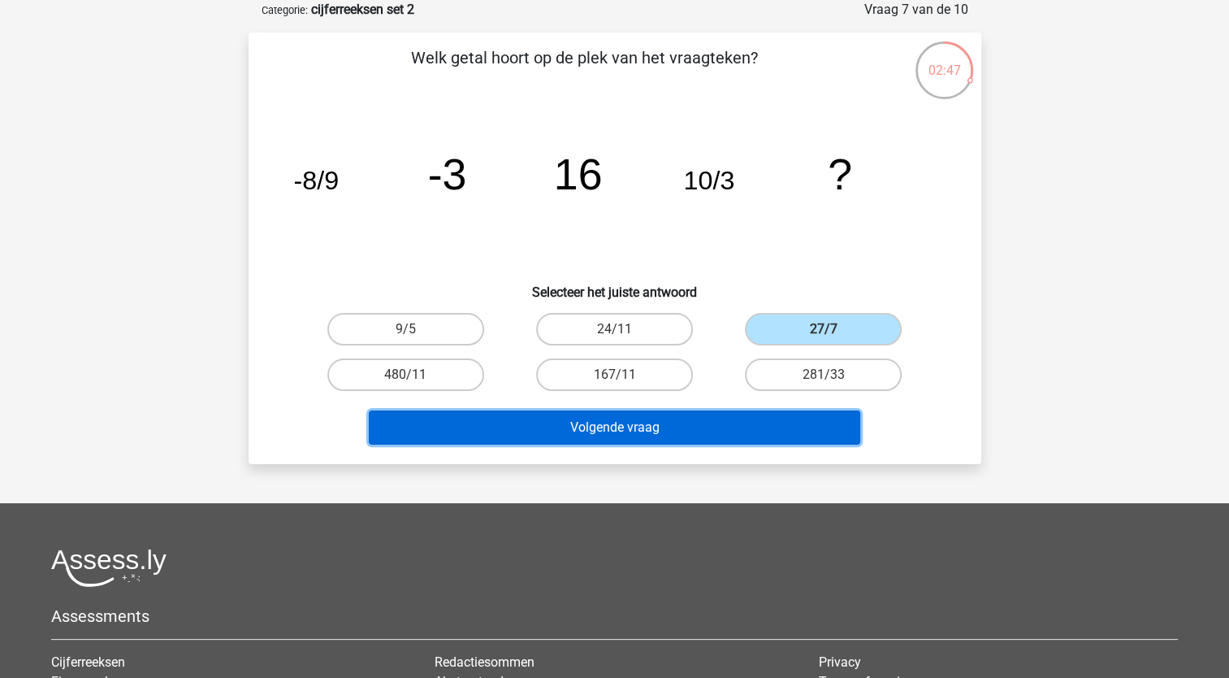
click at [653, 437] on button "Volgende vraag" at bounding box center [615, 427] width 492 height 34
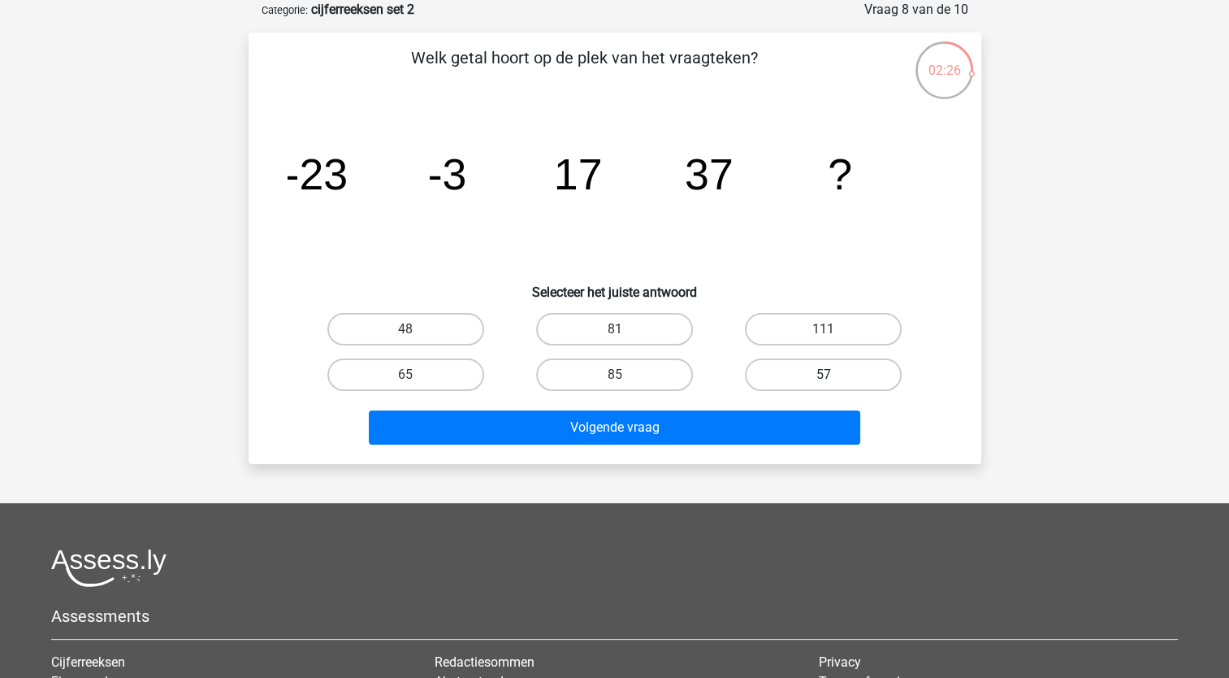
click at [821, 370] on label "57" at bounding box center [823, 374] width 157 height 32
click at [824, 375] on input "57" at bounding box center [829, 380] width 11 height 11
radio input "true"
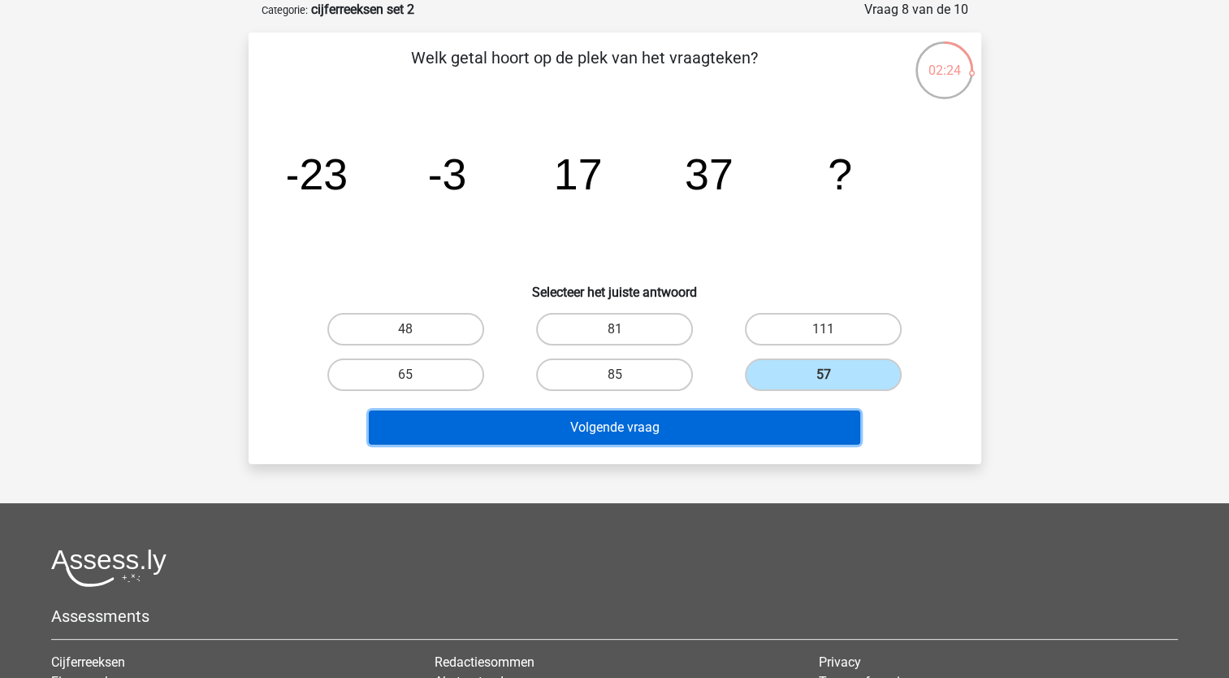
click at [723, 428] on button "Volgende vraag" at bounding box center [615, 427] width 492 height 34
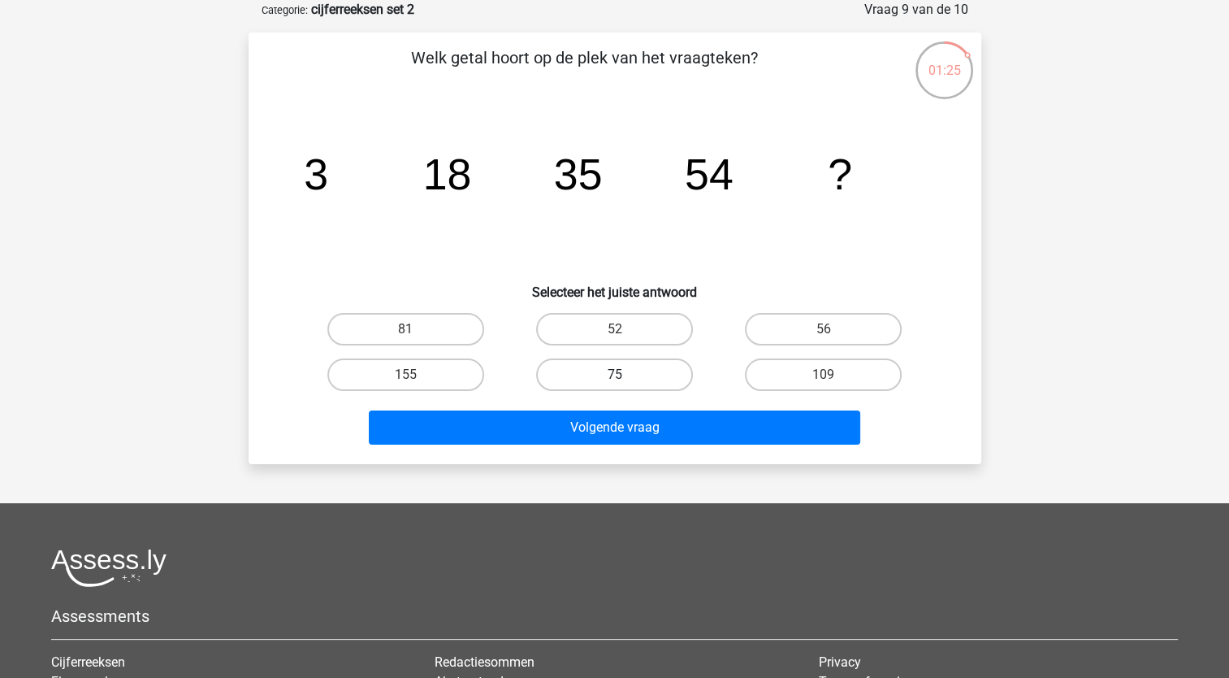
click at [585, 374] on label "75" at bounding box center [614, 374] width 157 height 32
click at [614, 375] on input "75" at bounding box center [619, 380] width 11 height 11
radio input "true"
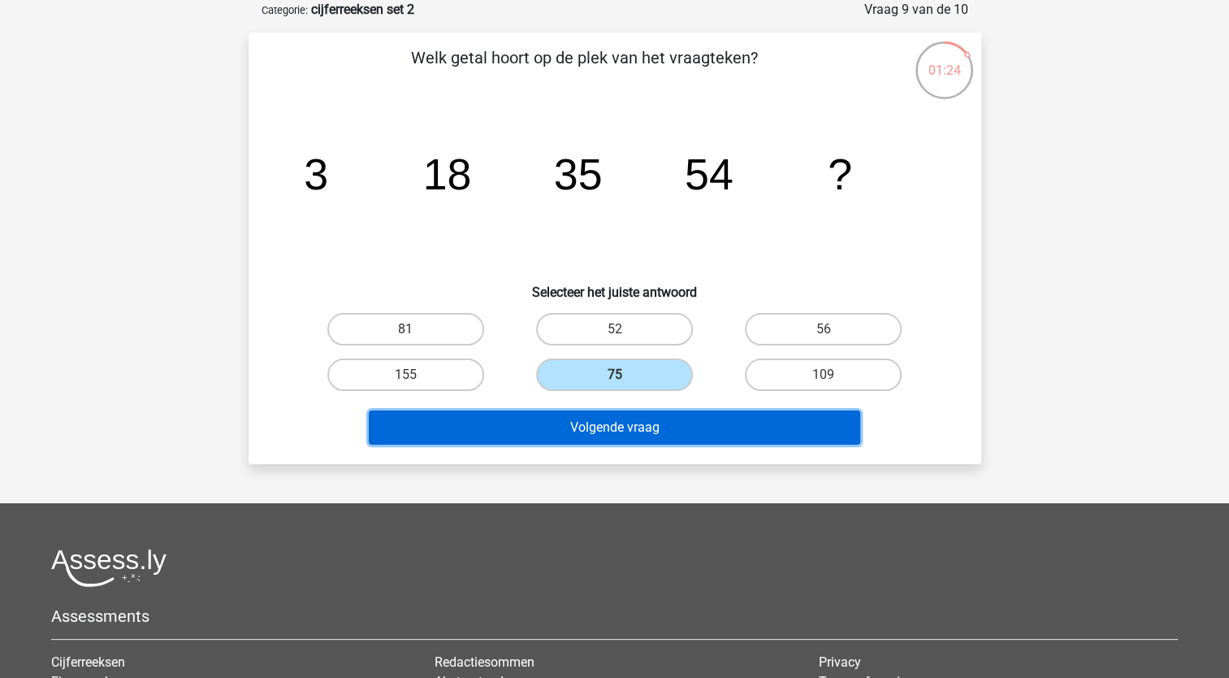
click at [542, 427] on button "Volgende vraag" at bounding box center [615, 427] width 492 height 34
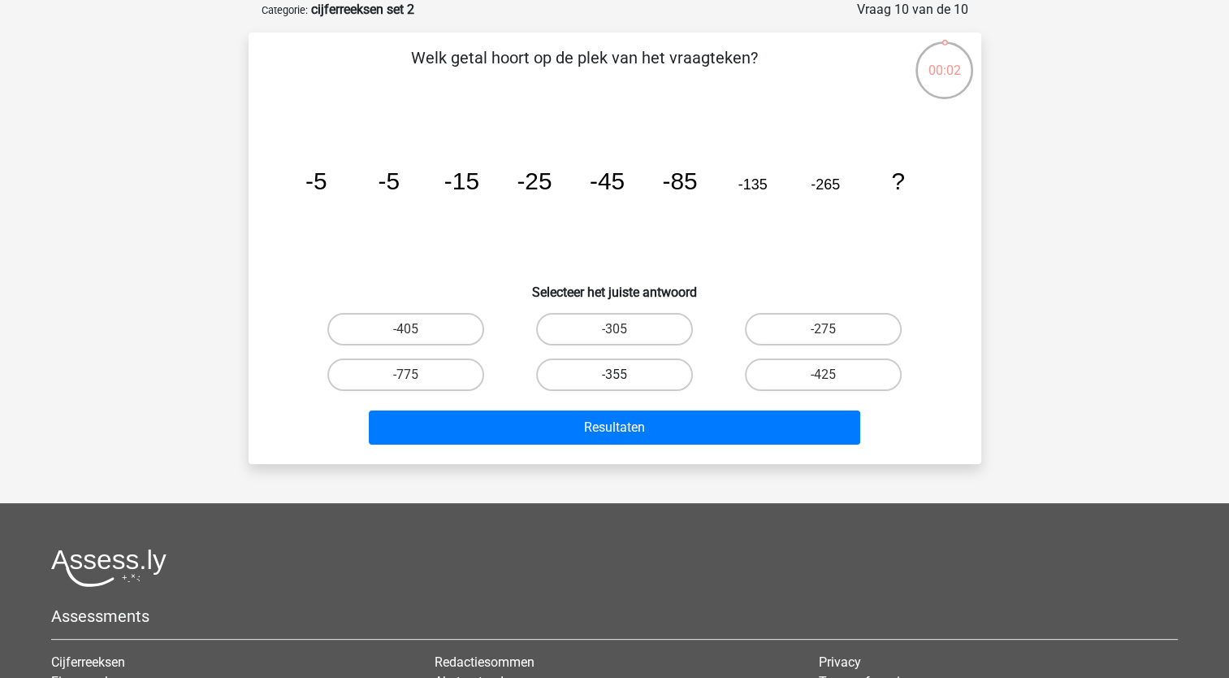
click at [639, 370] on label "-355" at bounding box center [614, 374] width 157 height 32
click at [625, 375] on input "-355" at bounding box center [619, 380] width 11 height 11
radio input "true"
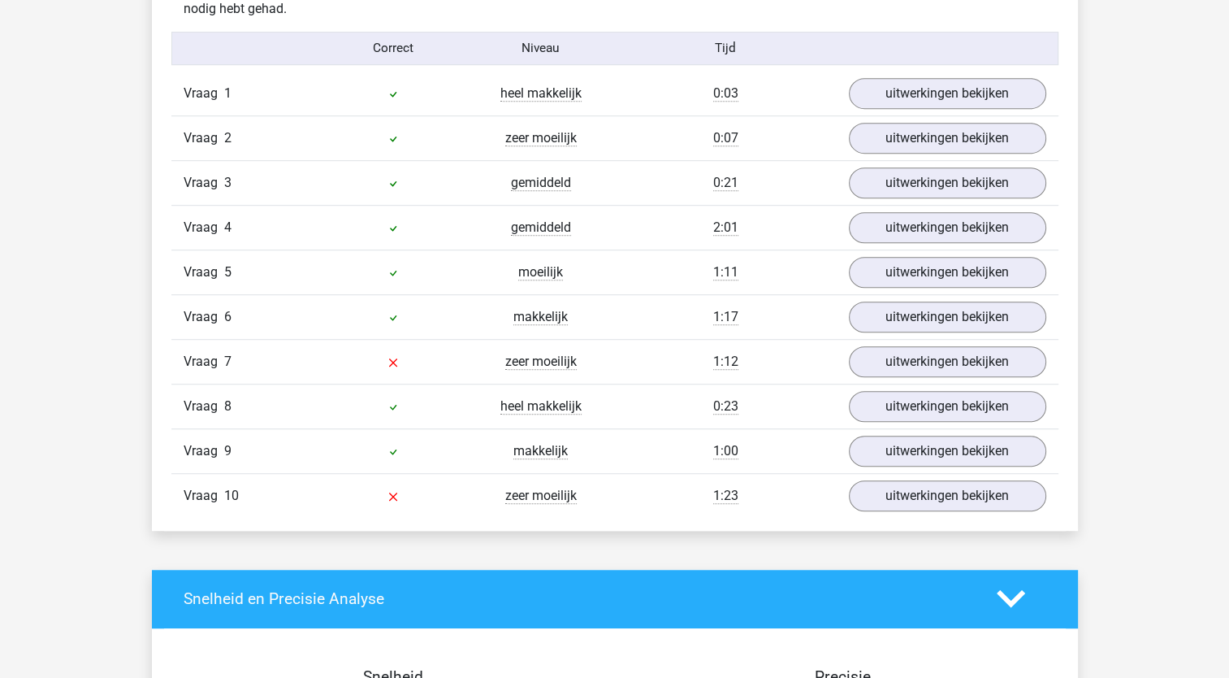
scroll to position [968, 0]
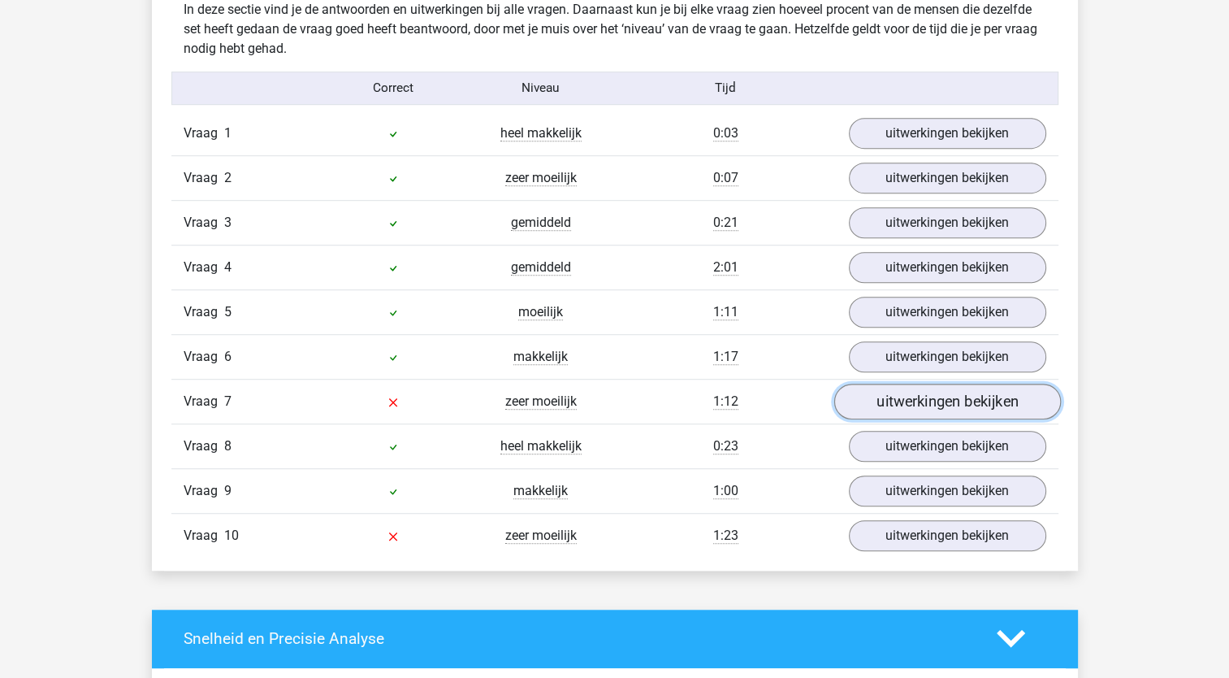
click at [910, 404] on link "uitwerkingen bekijken" at bounding box center [947, 401] width 227 height 36
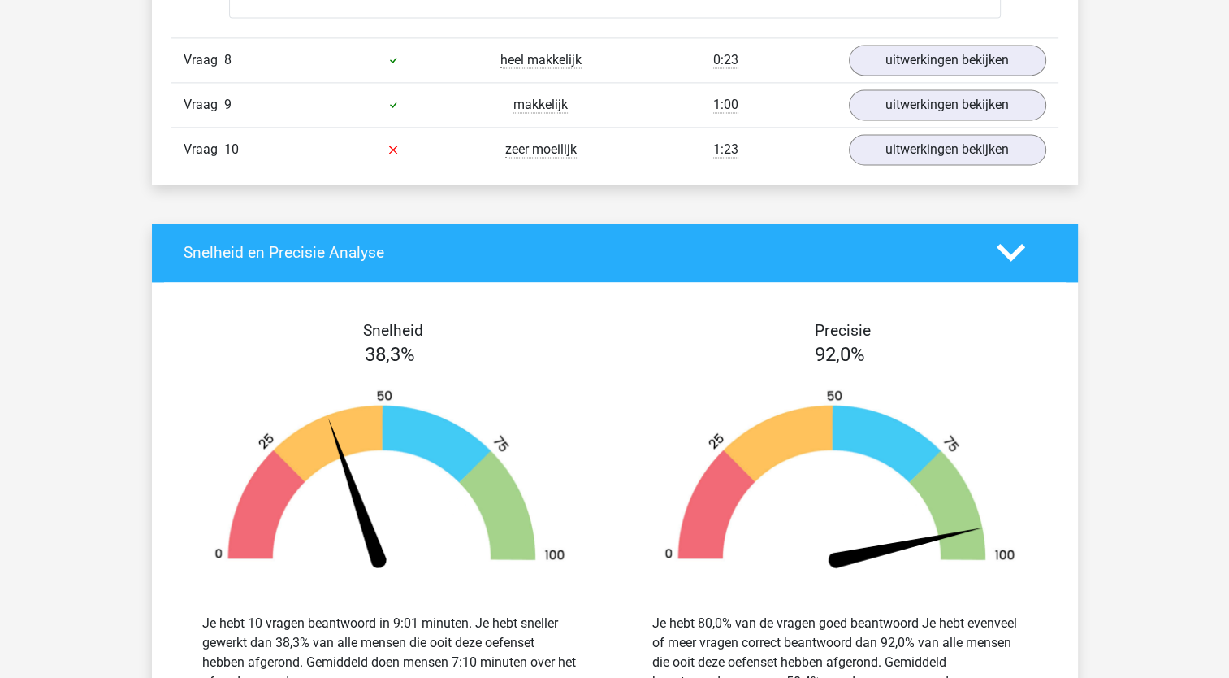
scroll to position [2324, 0]
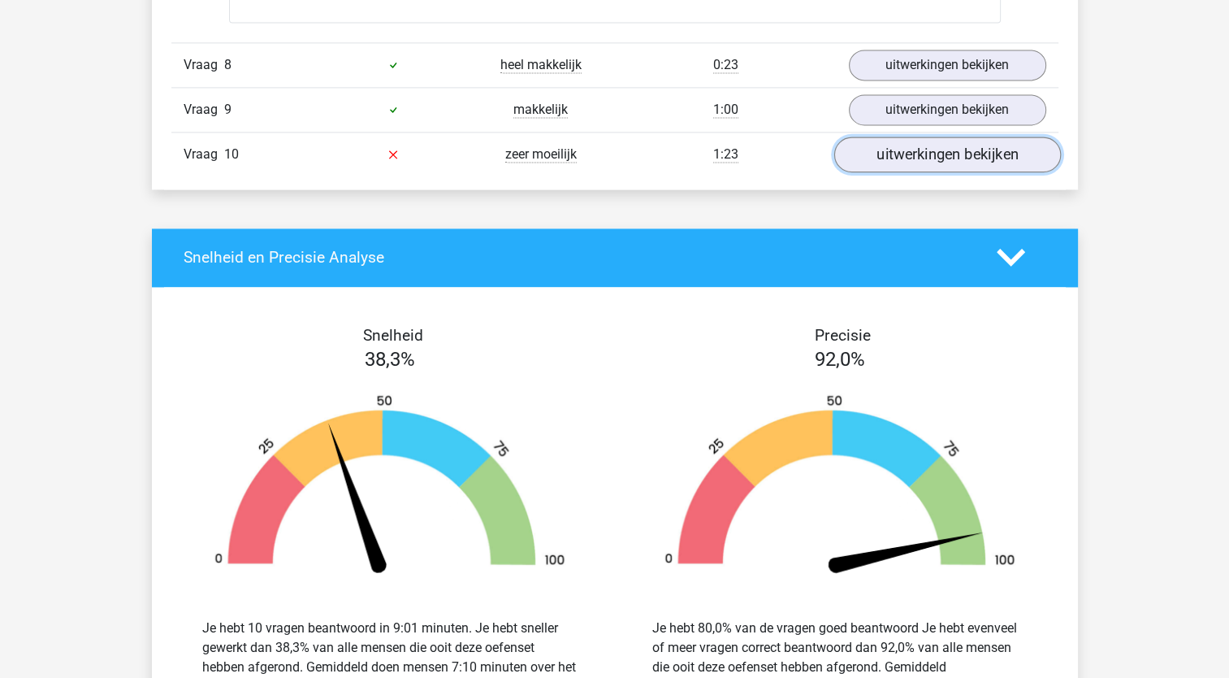
click at [951, 154] on link "uitwerkingen bekijken" at bounding box center [947, 154] width 227 height 36
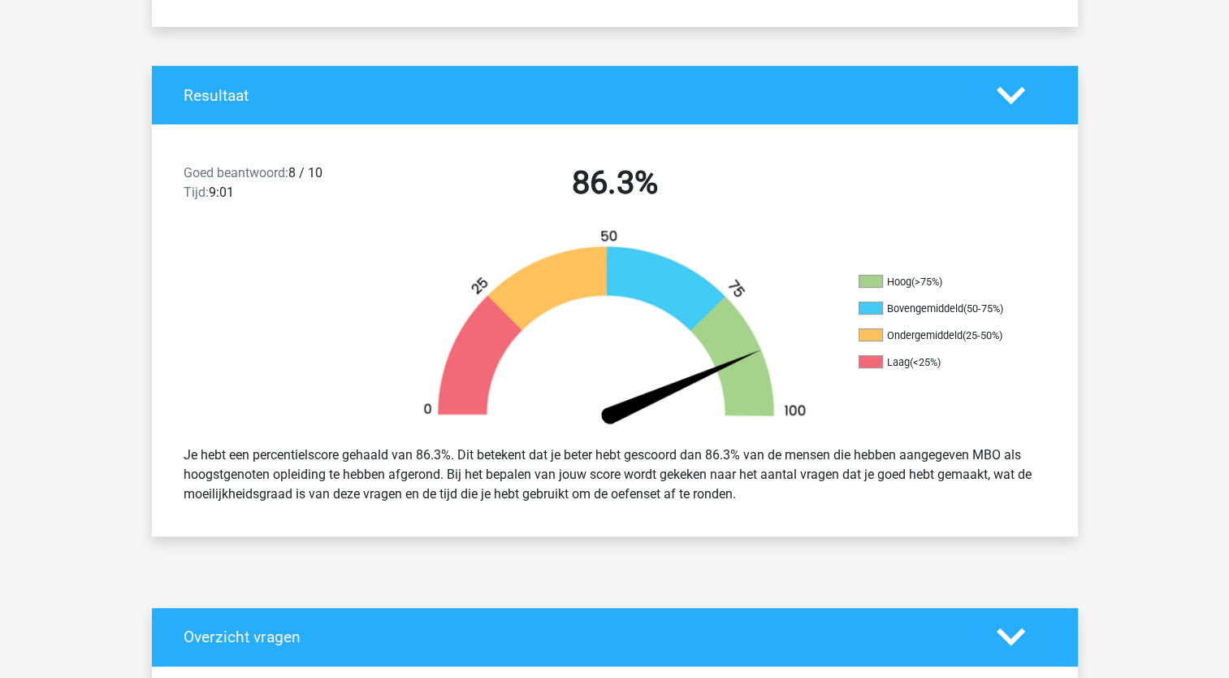
scroll to position [0, 0]
